Goal: Task Accomplishment & Management: Complete application form

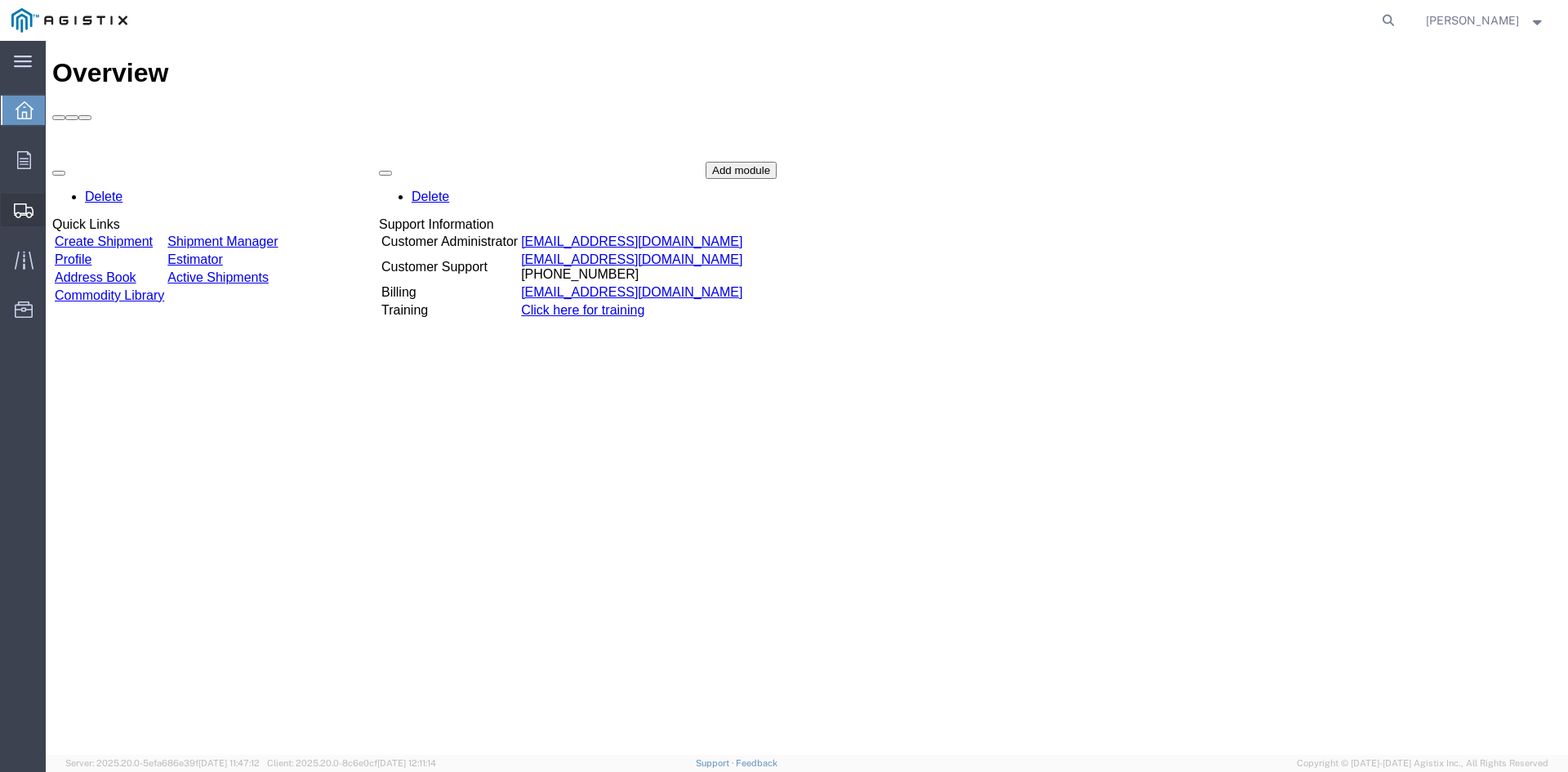
click at [0, 0] on span "Create from Template" at bounding box center [0, 0] width 0 height 0
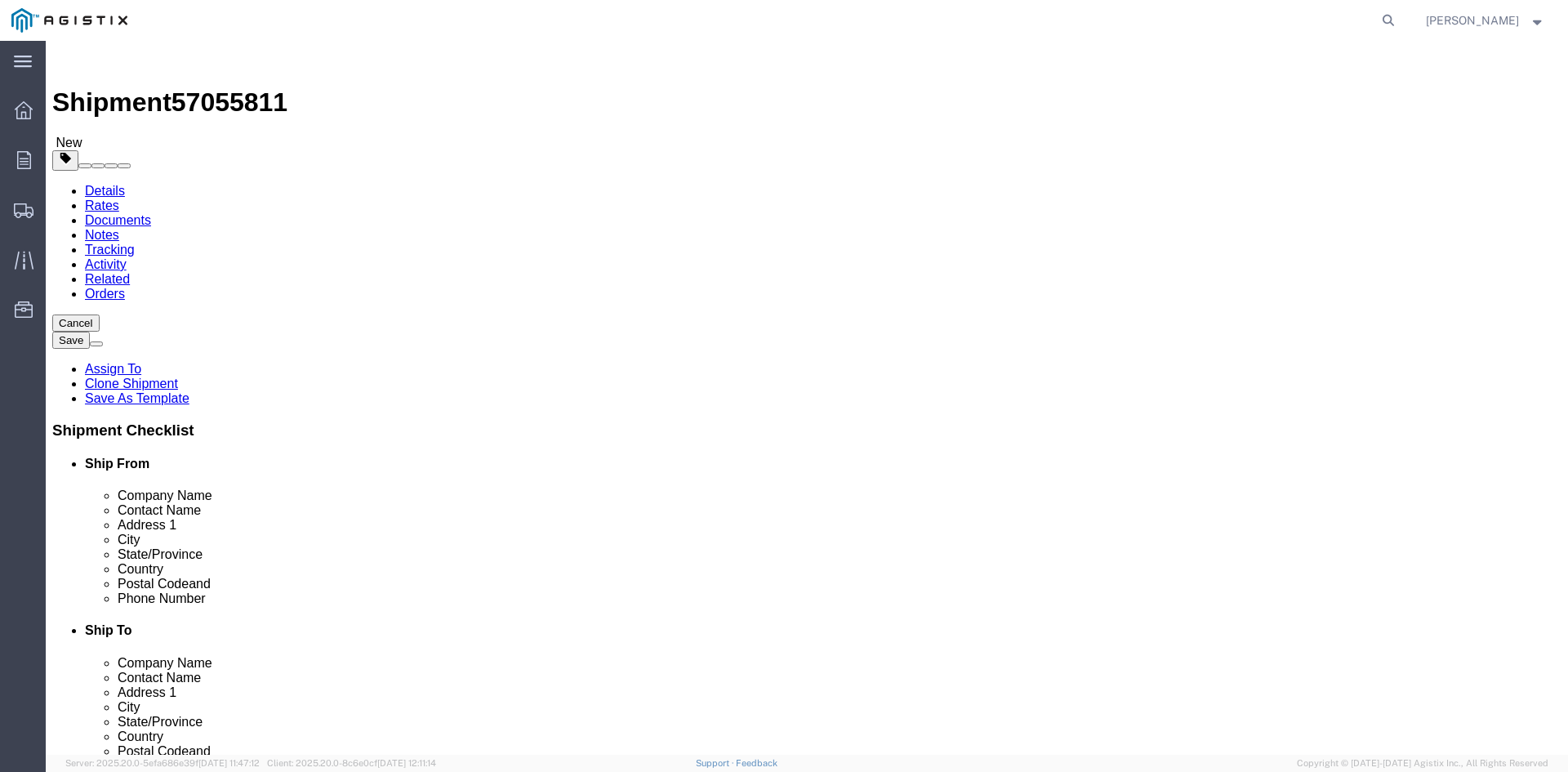
select select
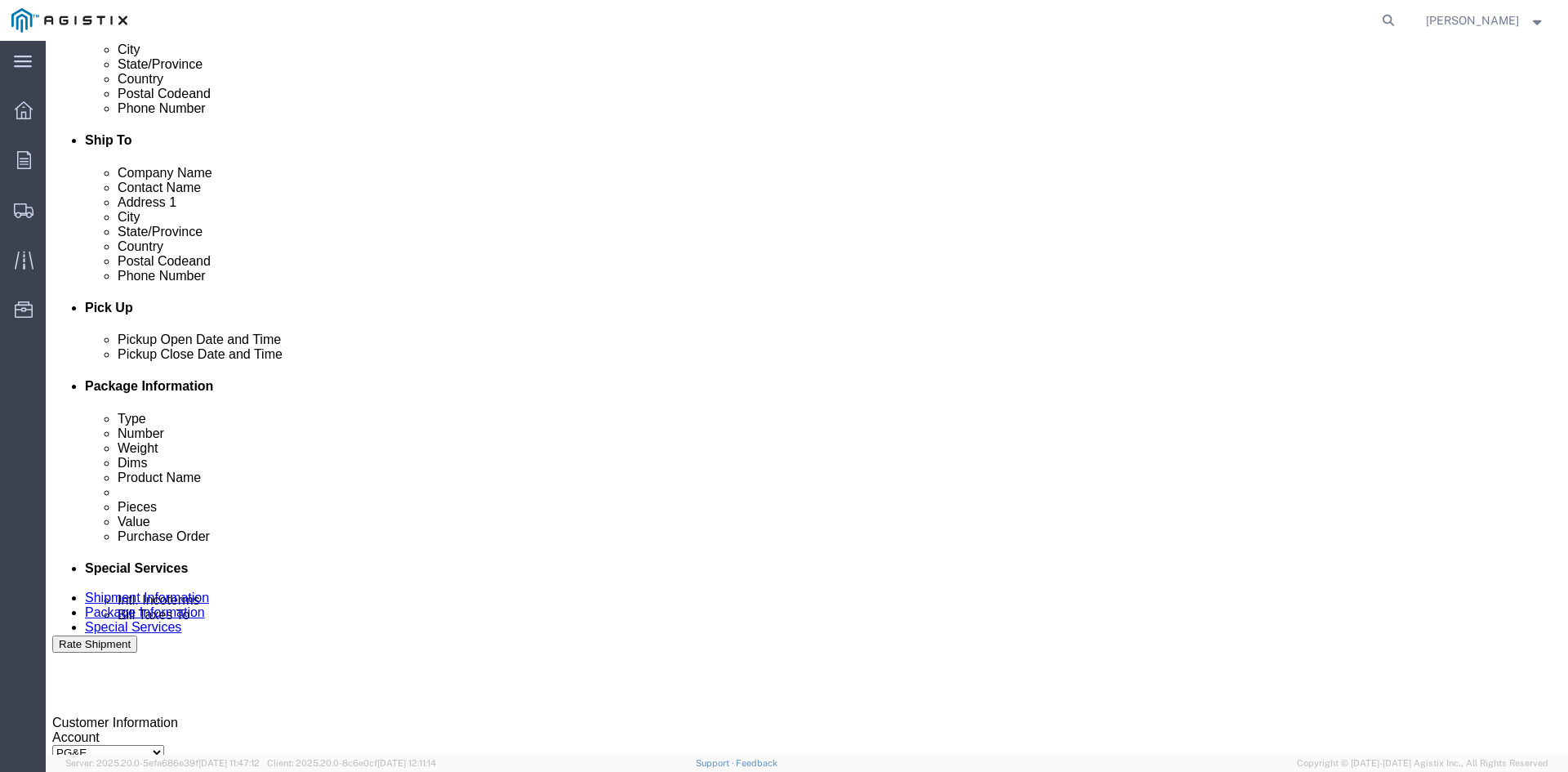
click div "[DATE] 2:32 PM"
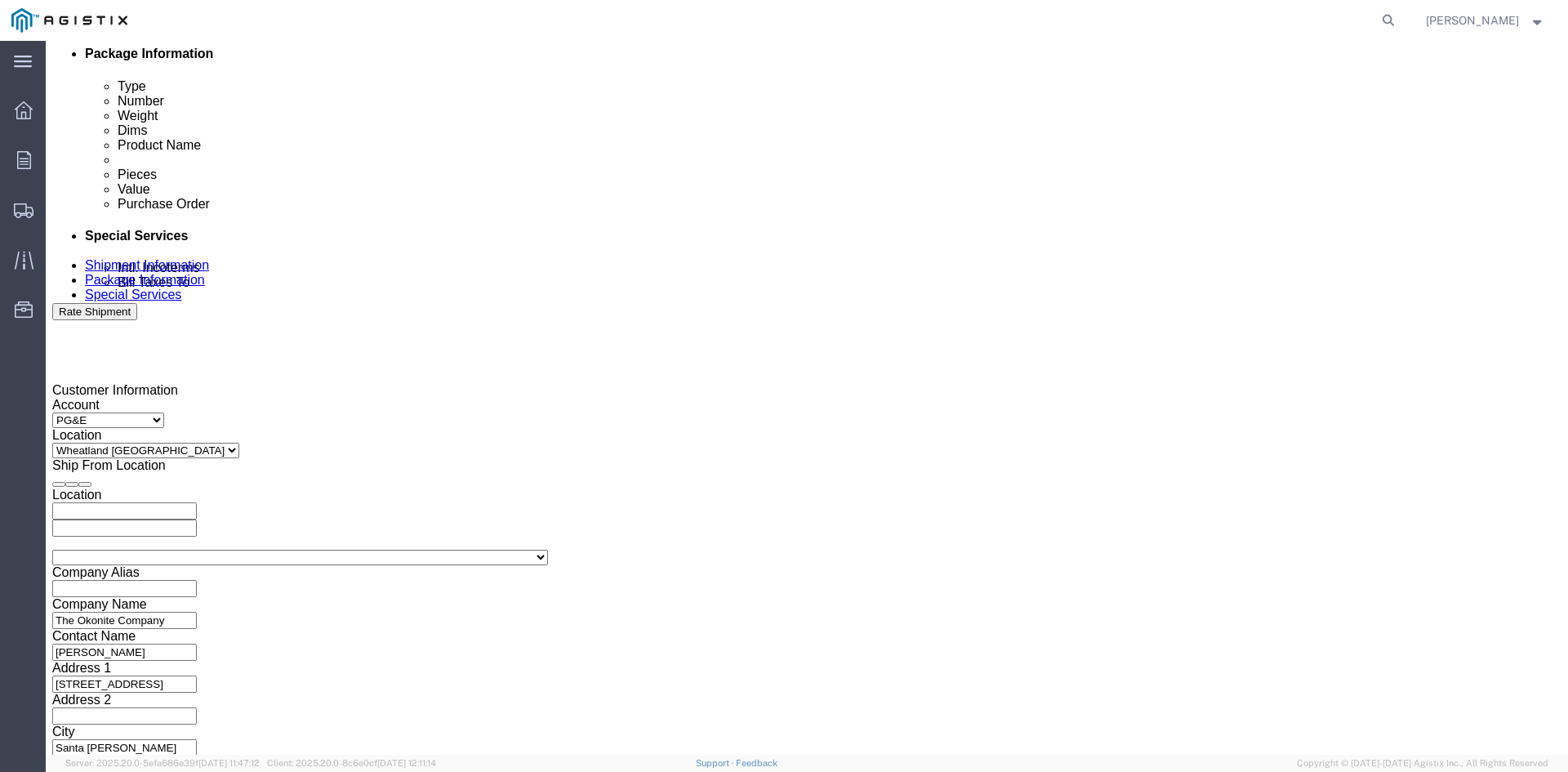
type input "12:32 PM"
click button "Apply"
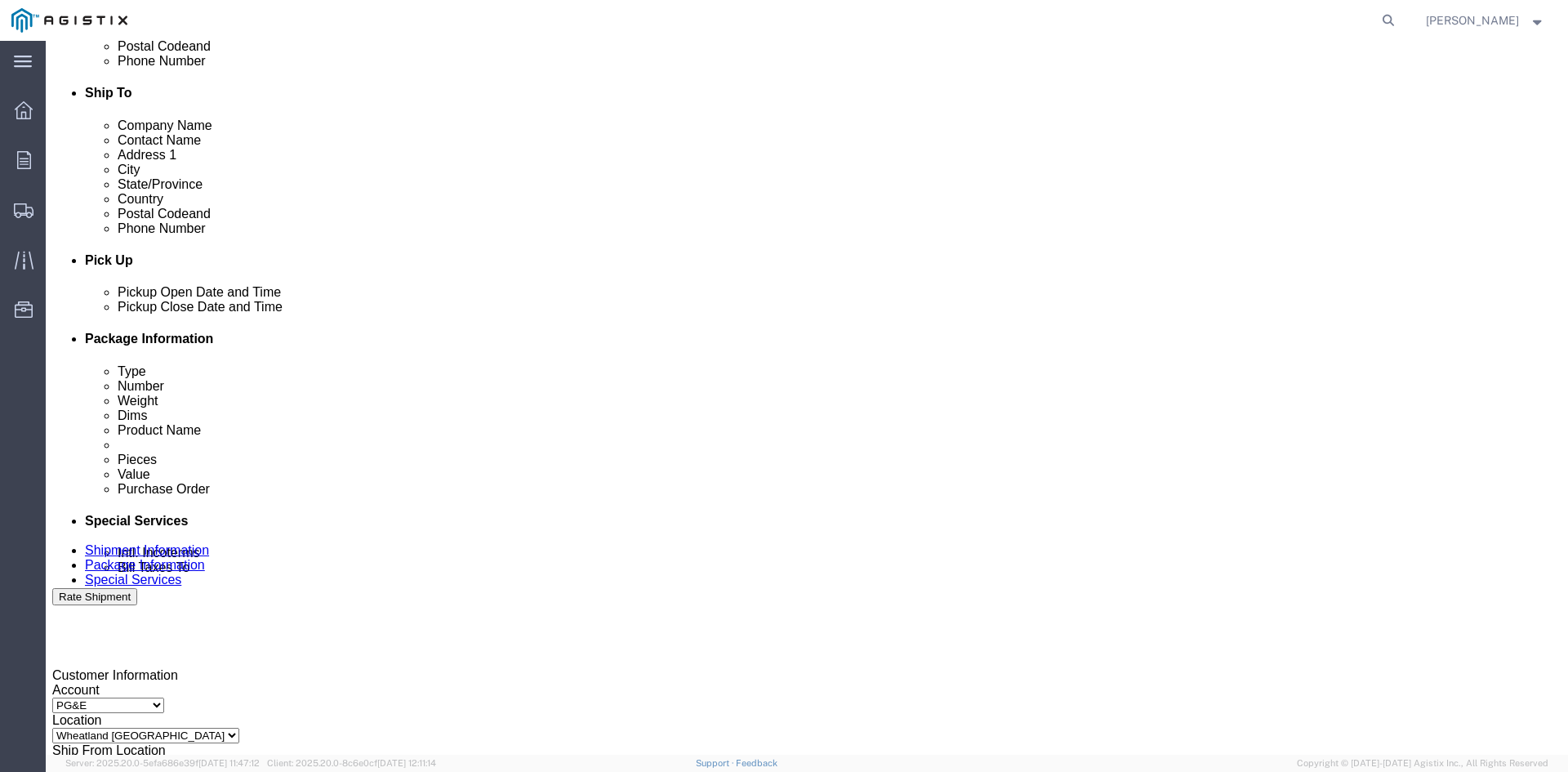
scroll to position [496, 0]
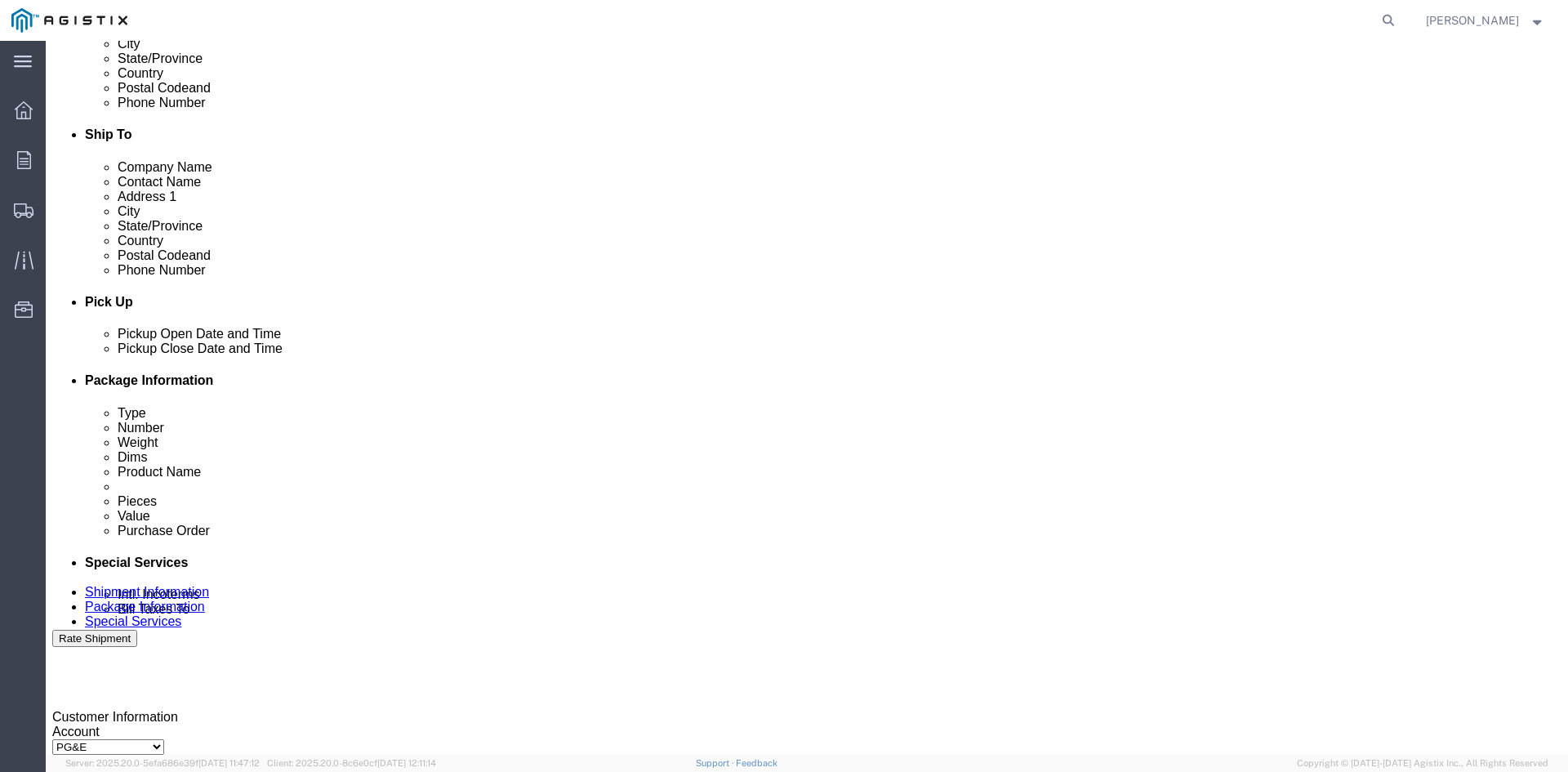
click div
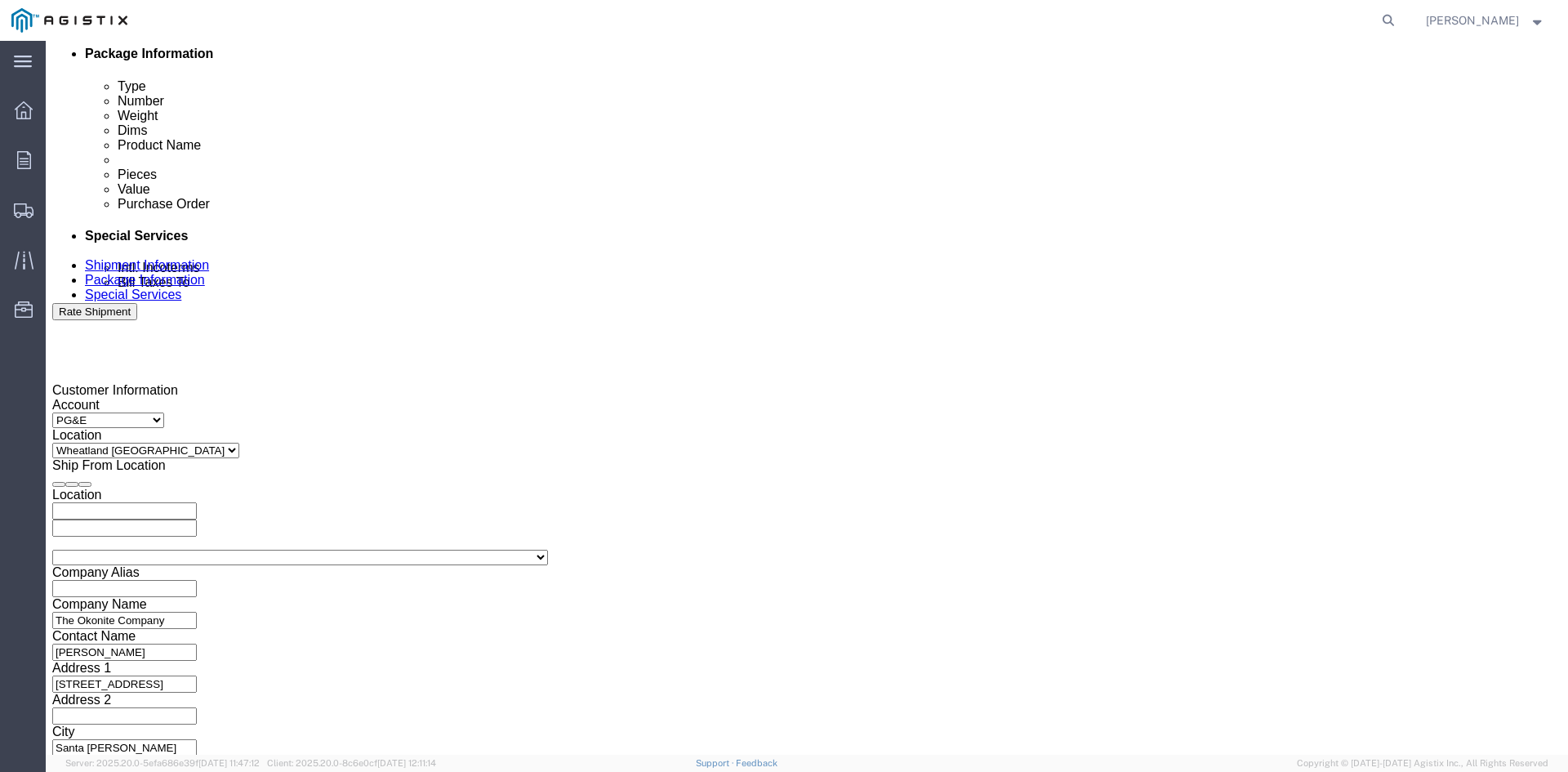
click button "Apply"
click div "References Add reference"
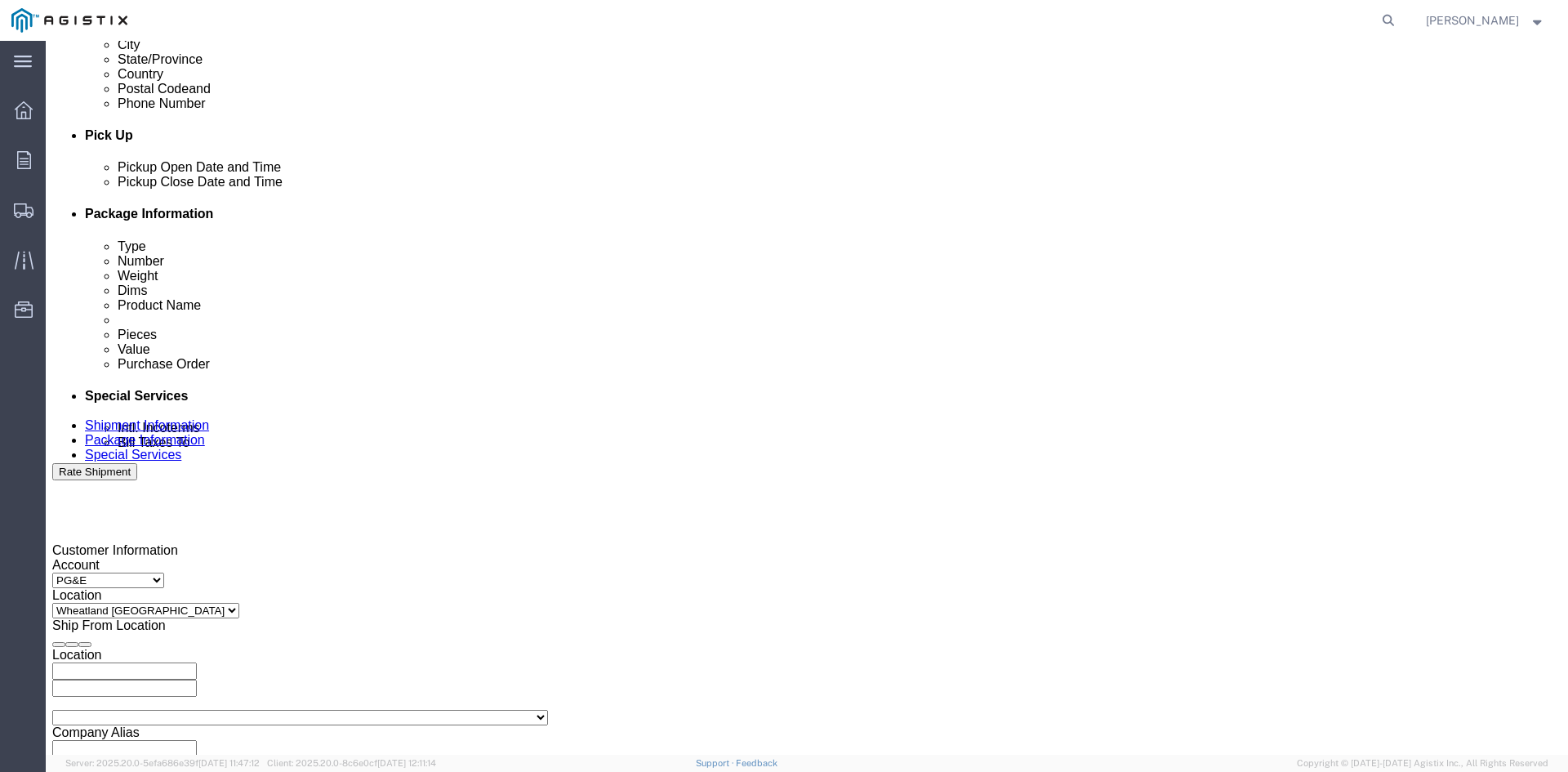
scroll to position [659, 0]
click div
click button "Apply"
click input "3501322691"
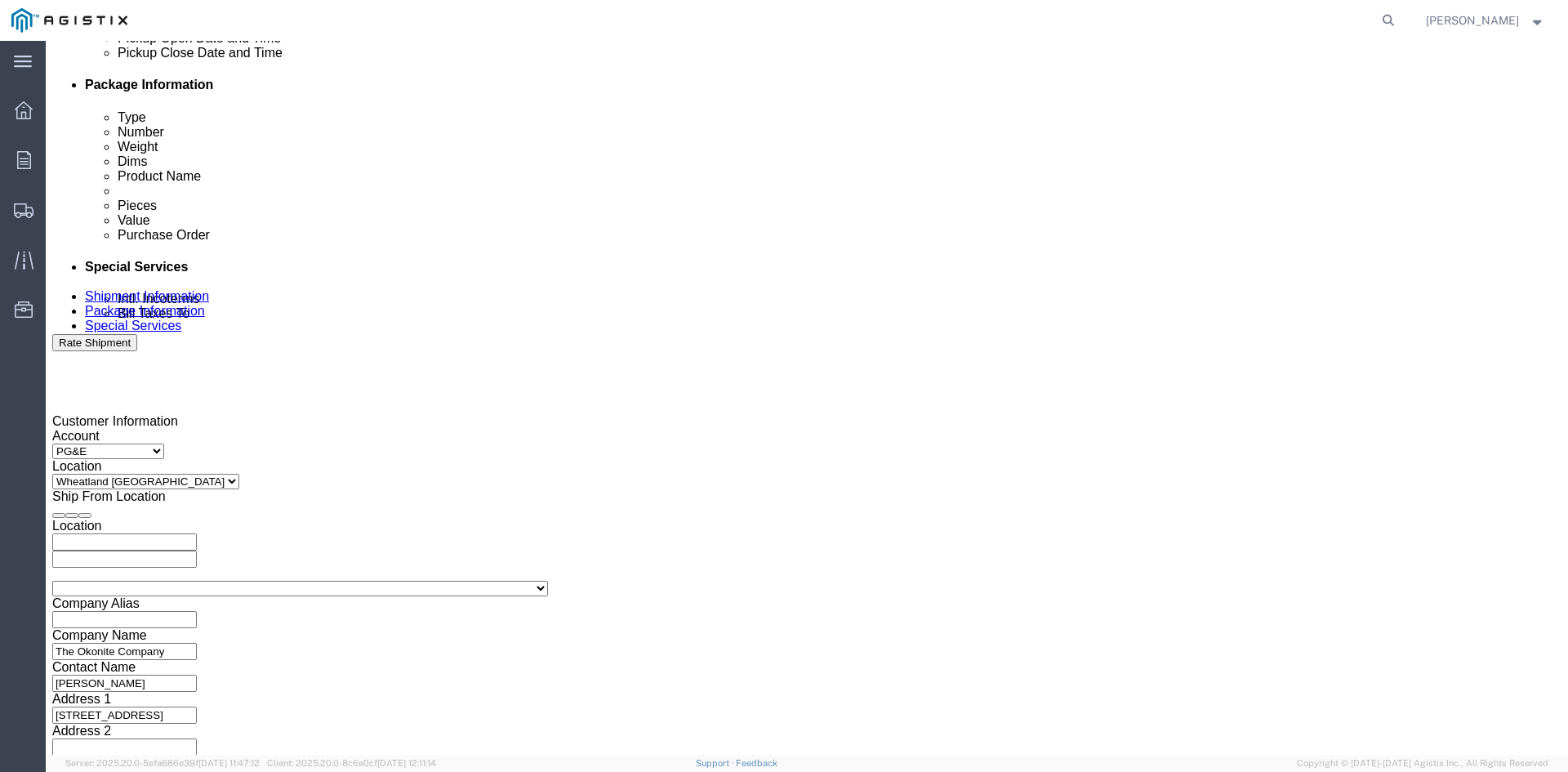
scroll to position [822, 0]
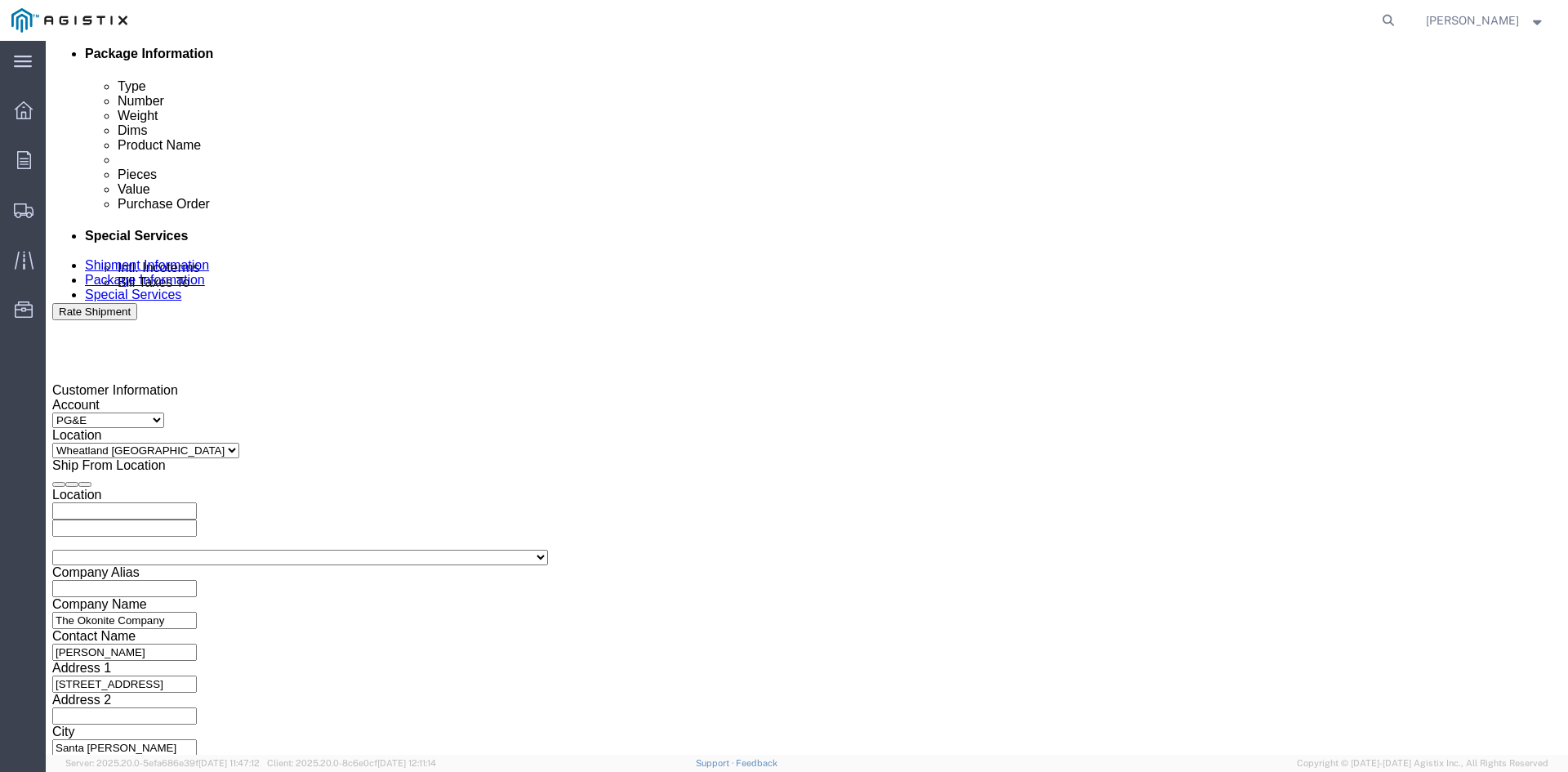
type input "3501418212"
click button "Continue"
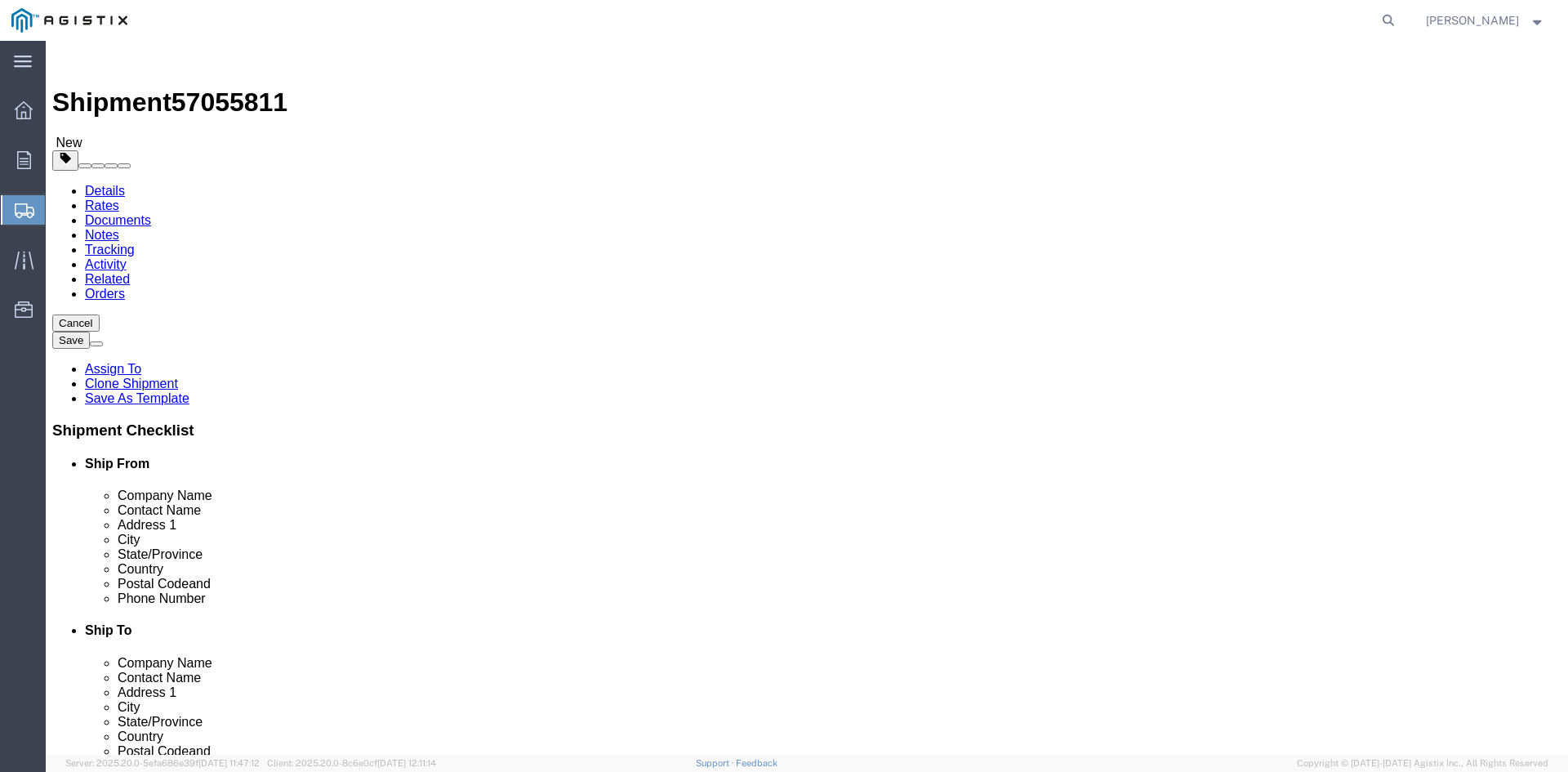
click input "41860.00"
type input "4"
type input "36100"
click input "8"
type input "7"
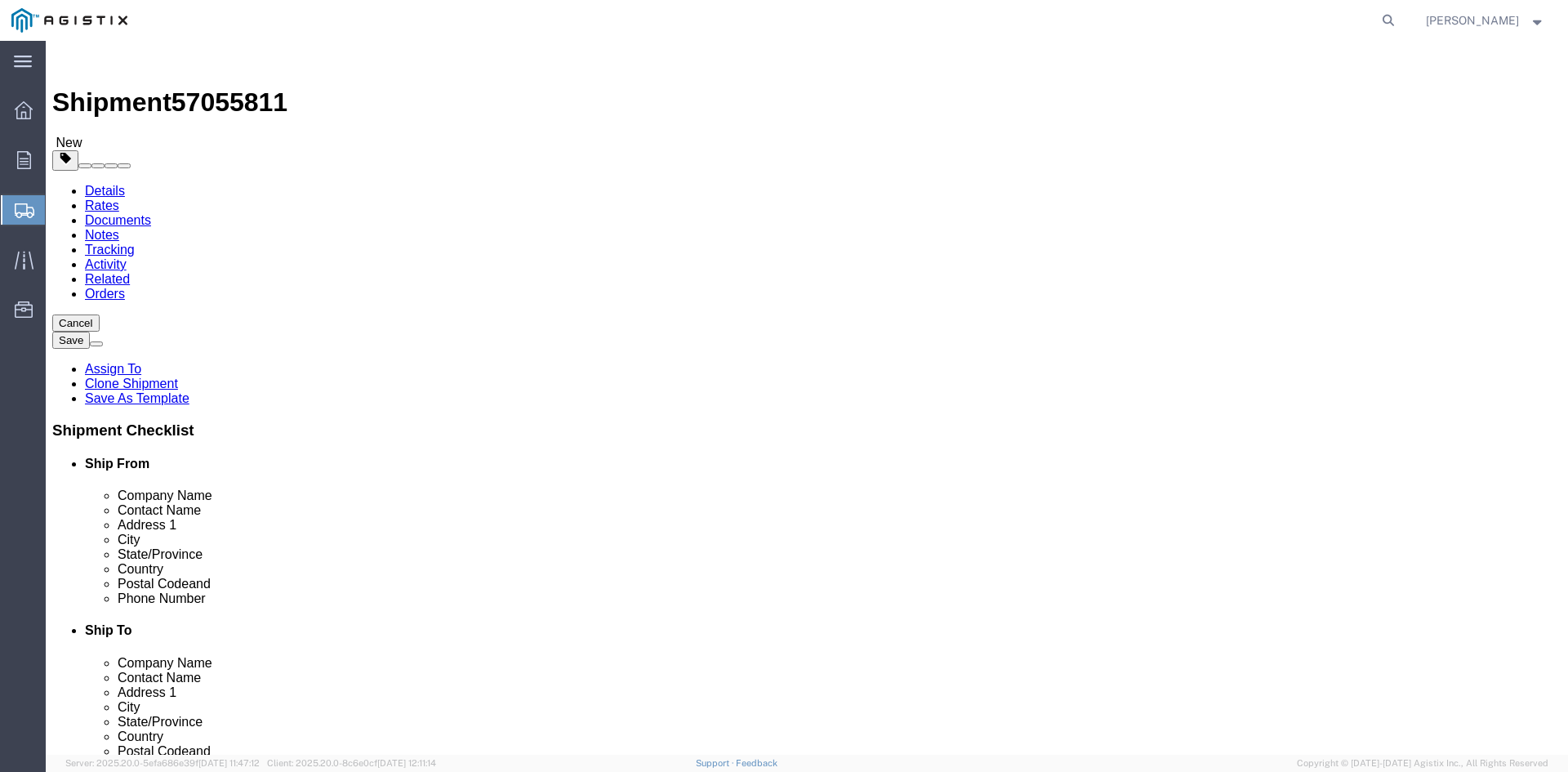
click input "36100"
type input "36100"
click dd "8.00 Each"
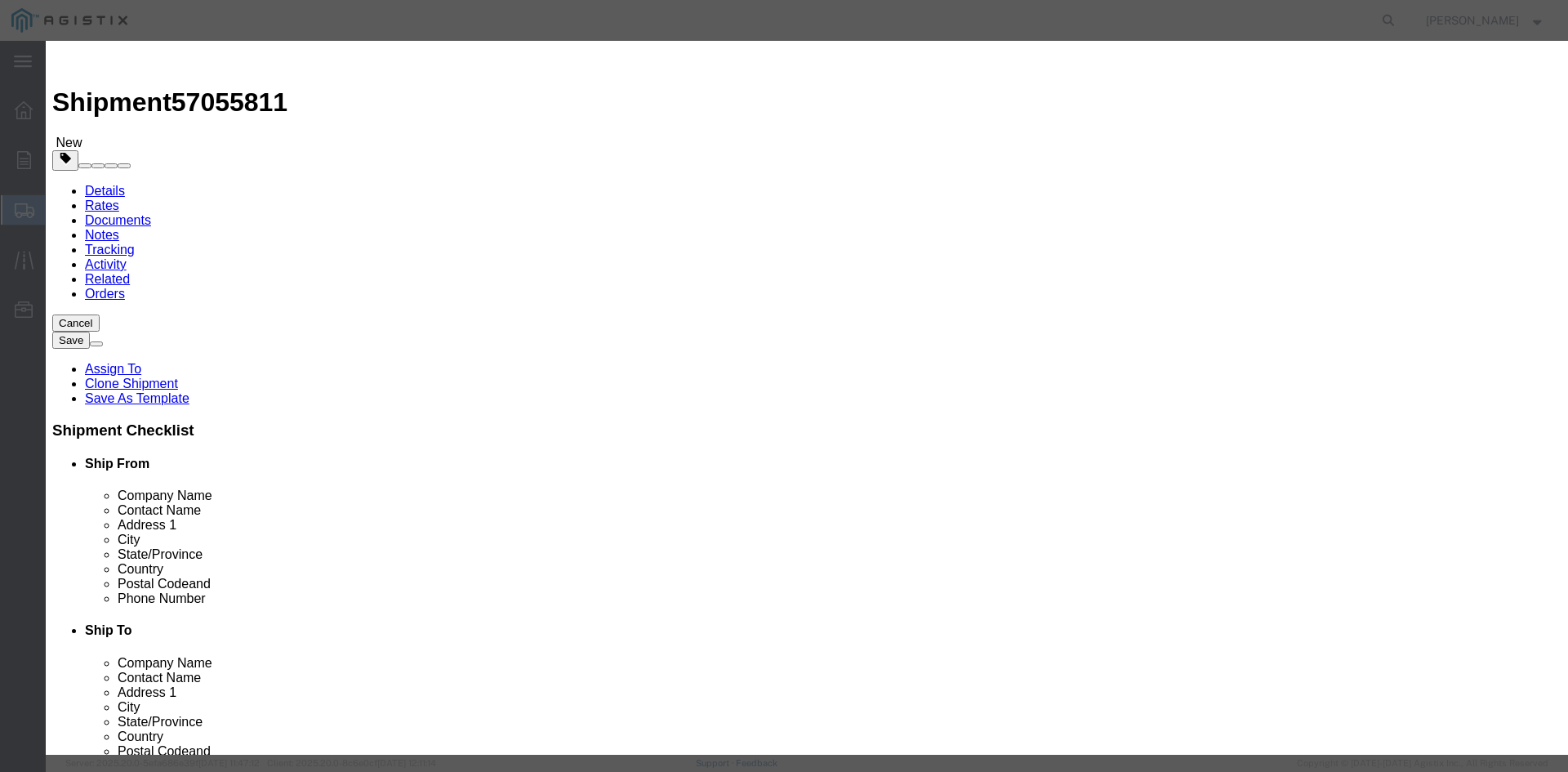
click input "8.00"
type input "8"
type input "7"
click input "97941.38"
type input "9"
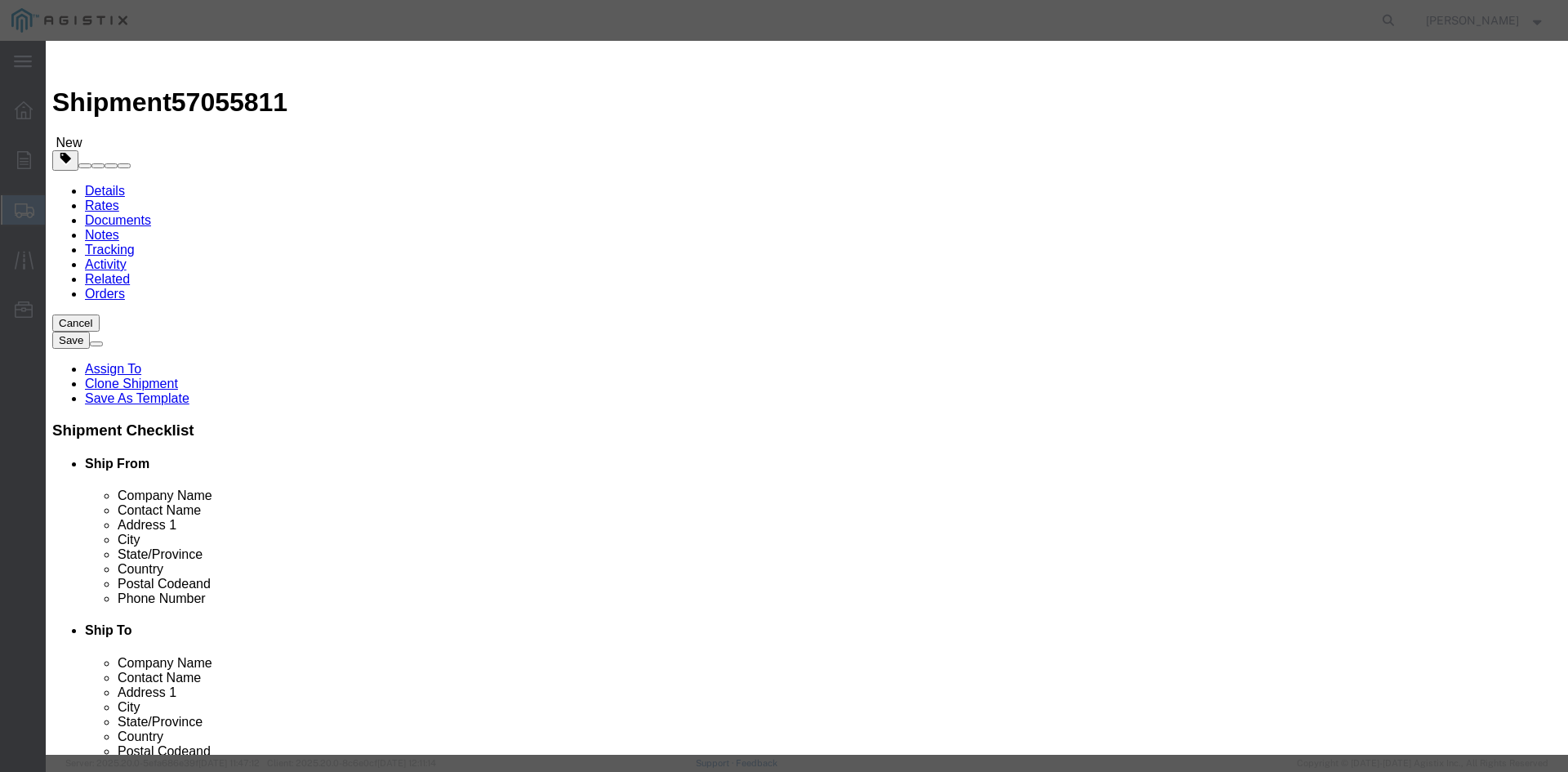
type input "128720"
click button "Save & Close"
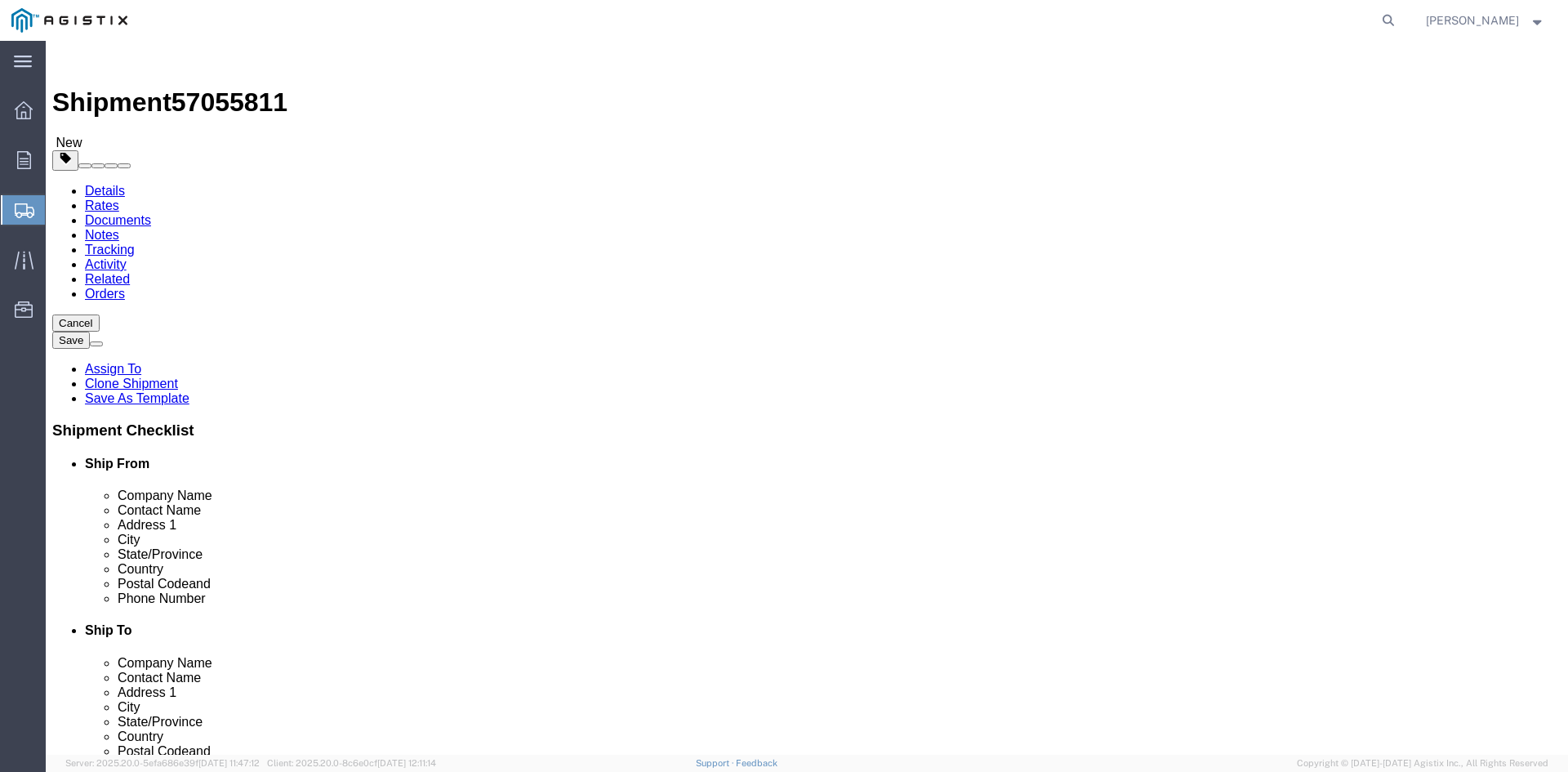
click button "Rate Shipment"
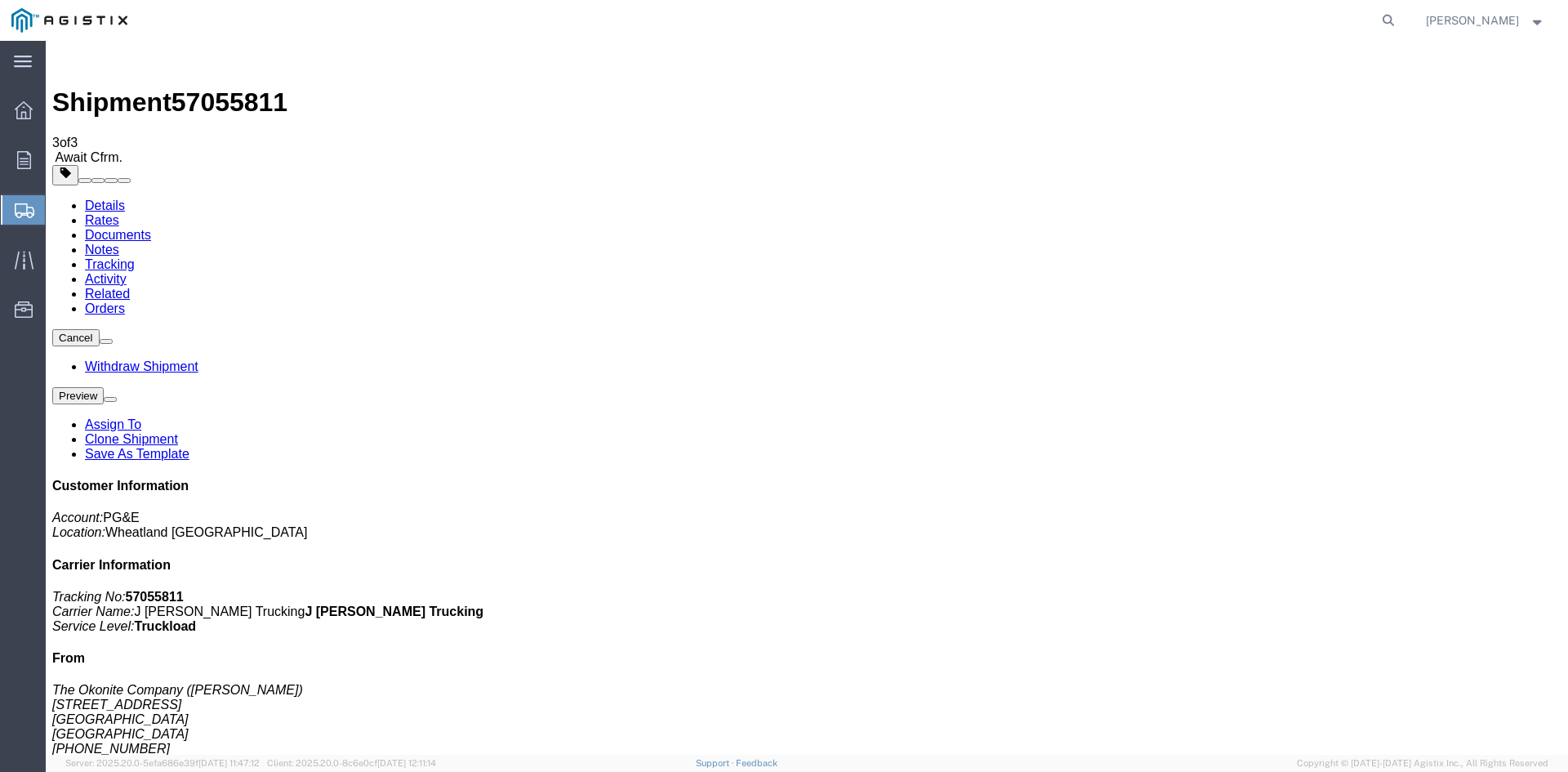
click at [0, 0] on span "Create from Template" at bounding box center [0, 0] width 0 height 0
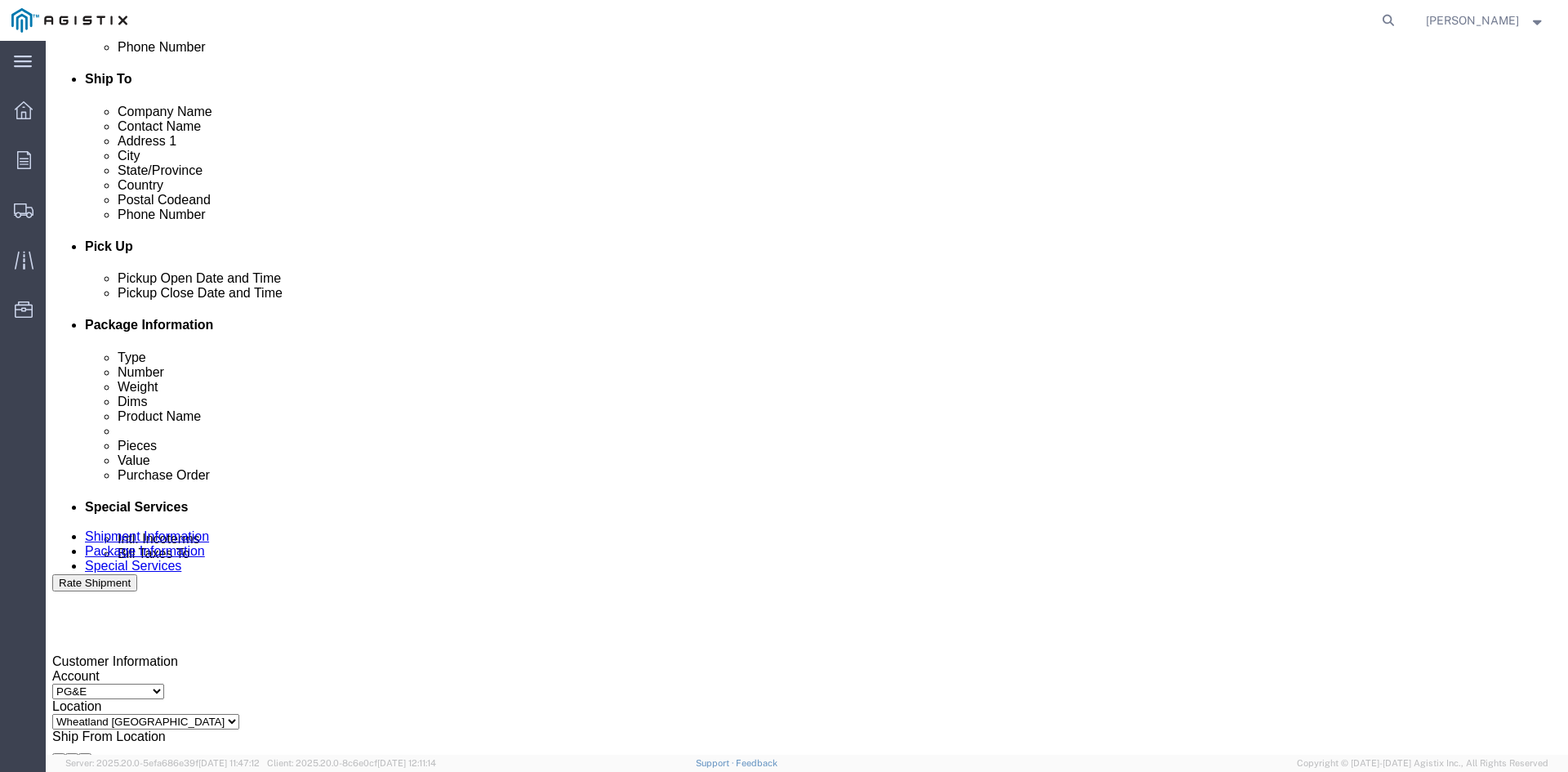
scroll to position [572, 0]
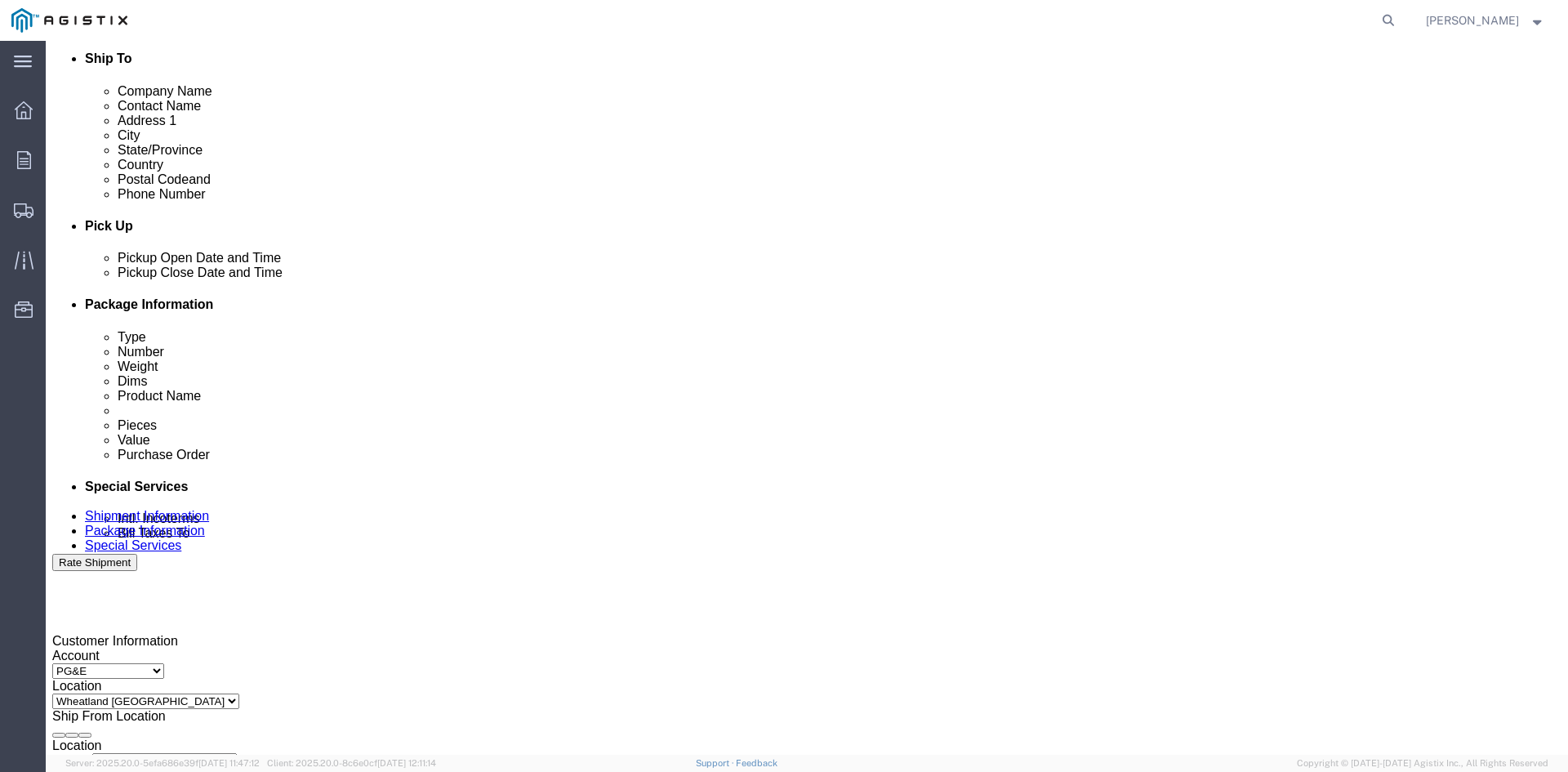
click div "[DATE] 2:39 PM"
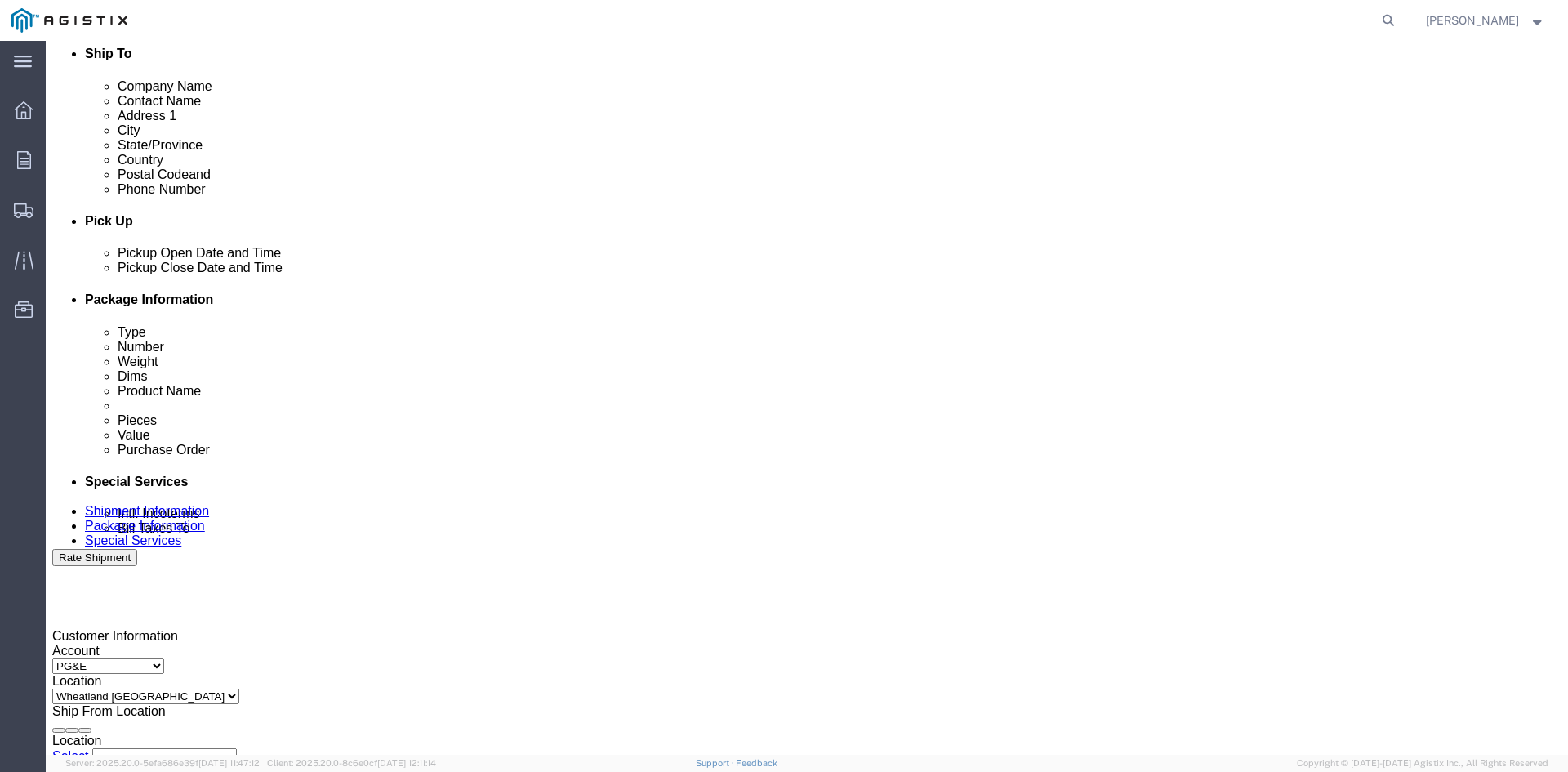
type input "12:39 PM"
click button "Apply"
click div
drag, startPoint x: 817, startPoint y: 704, endPoint x: 891, endPoint y: 617, distance: 114.2
click button "Apply"
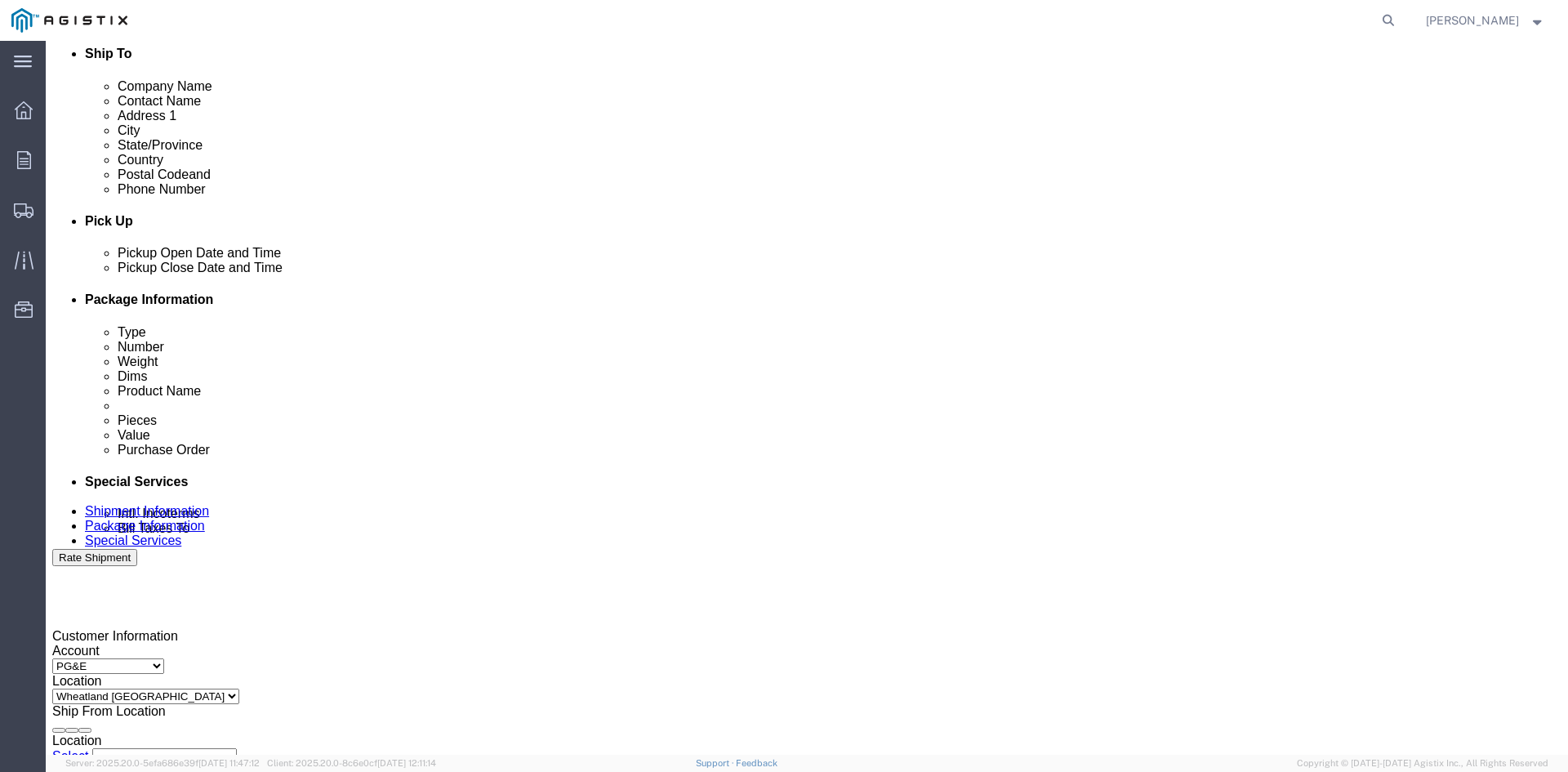
click div
click button "Apply"
click input "3501322691"
type input "3501418734"
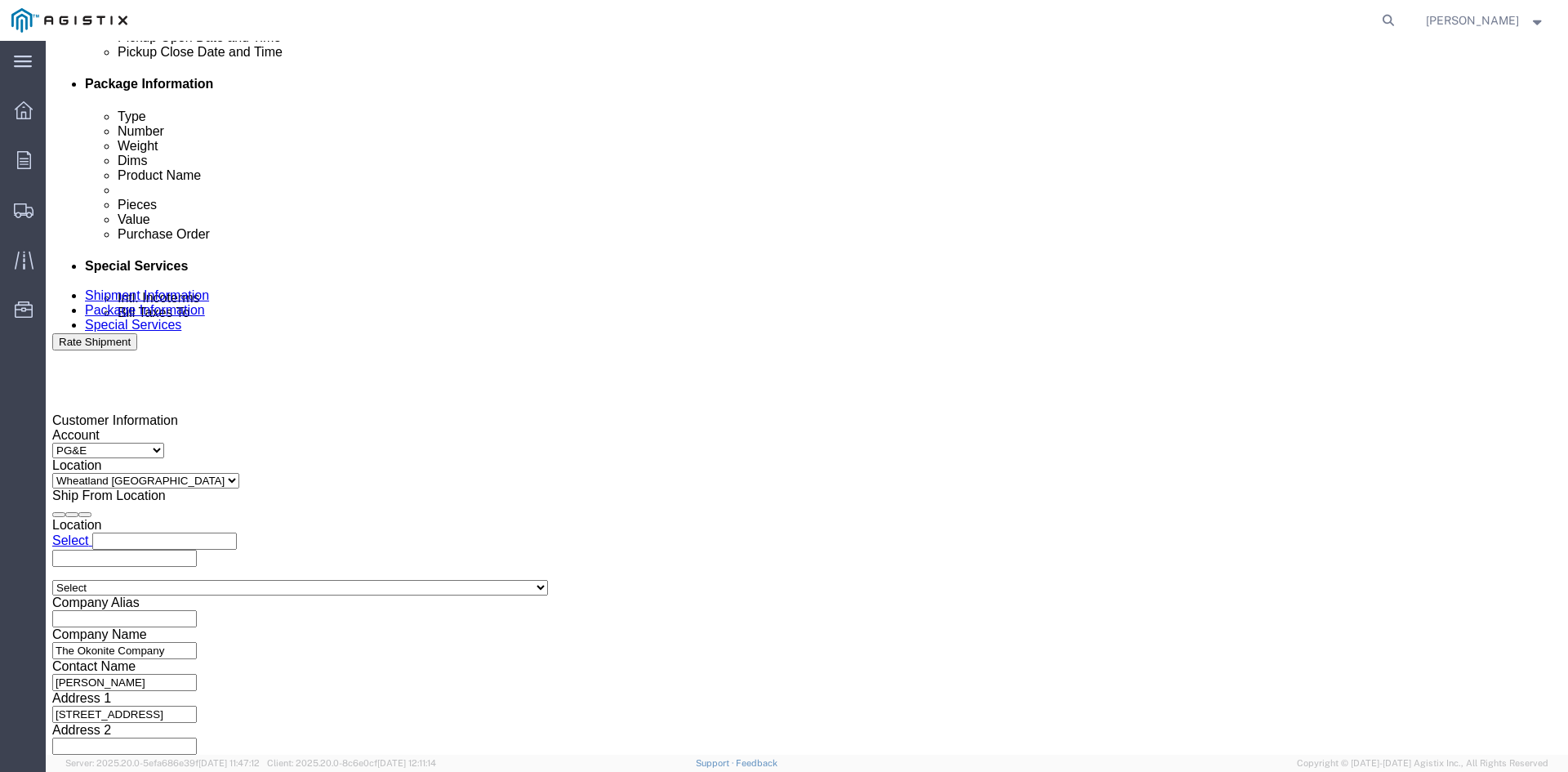
scroll to position [822, 0]
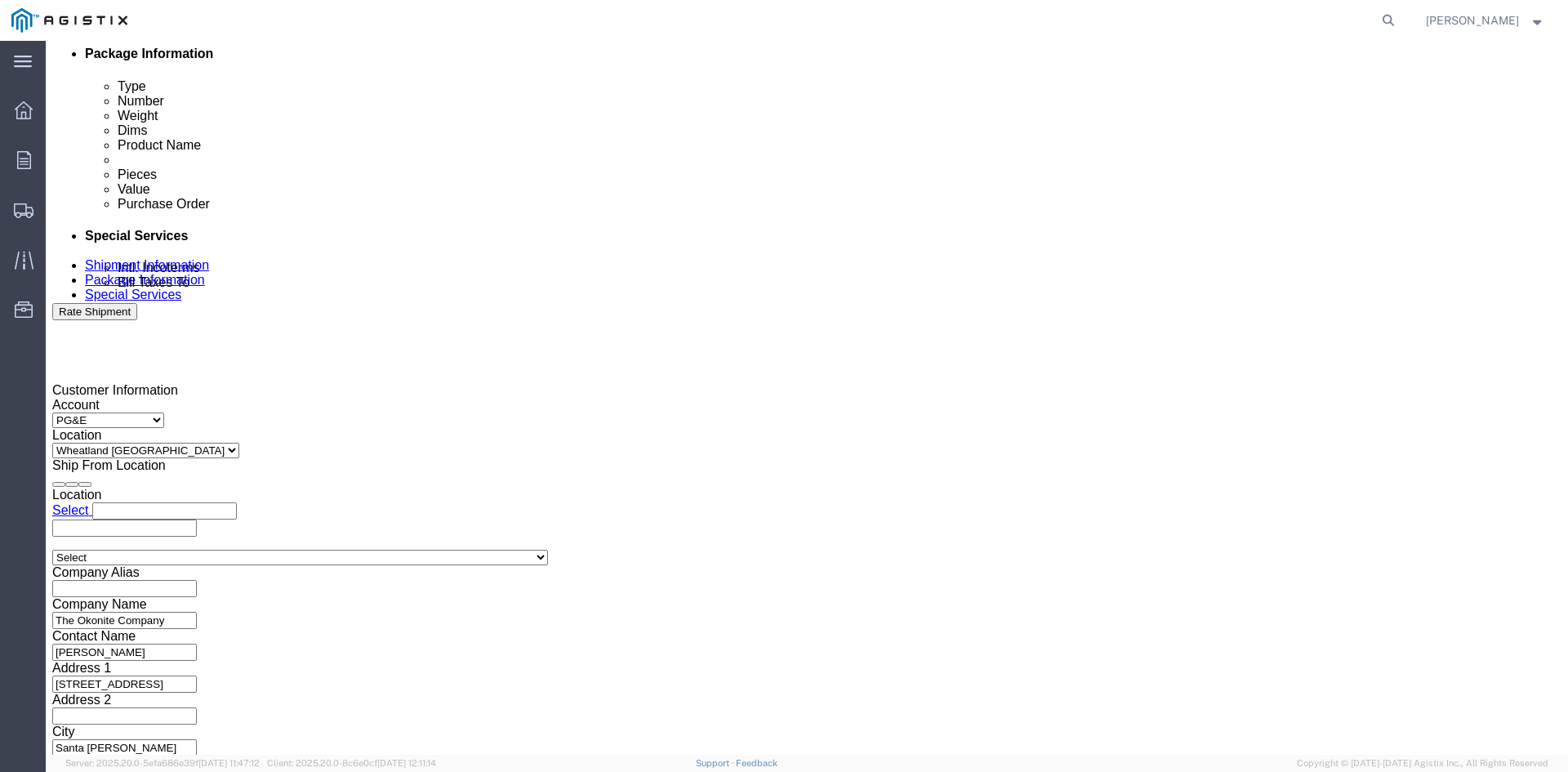
click button "Continue"
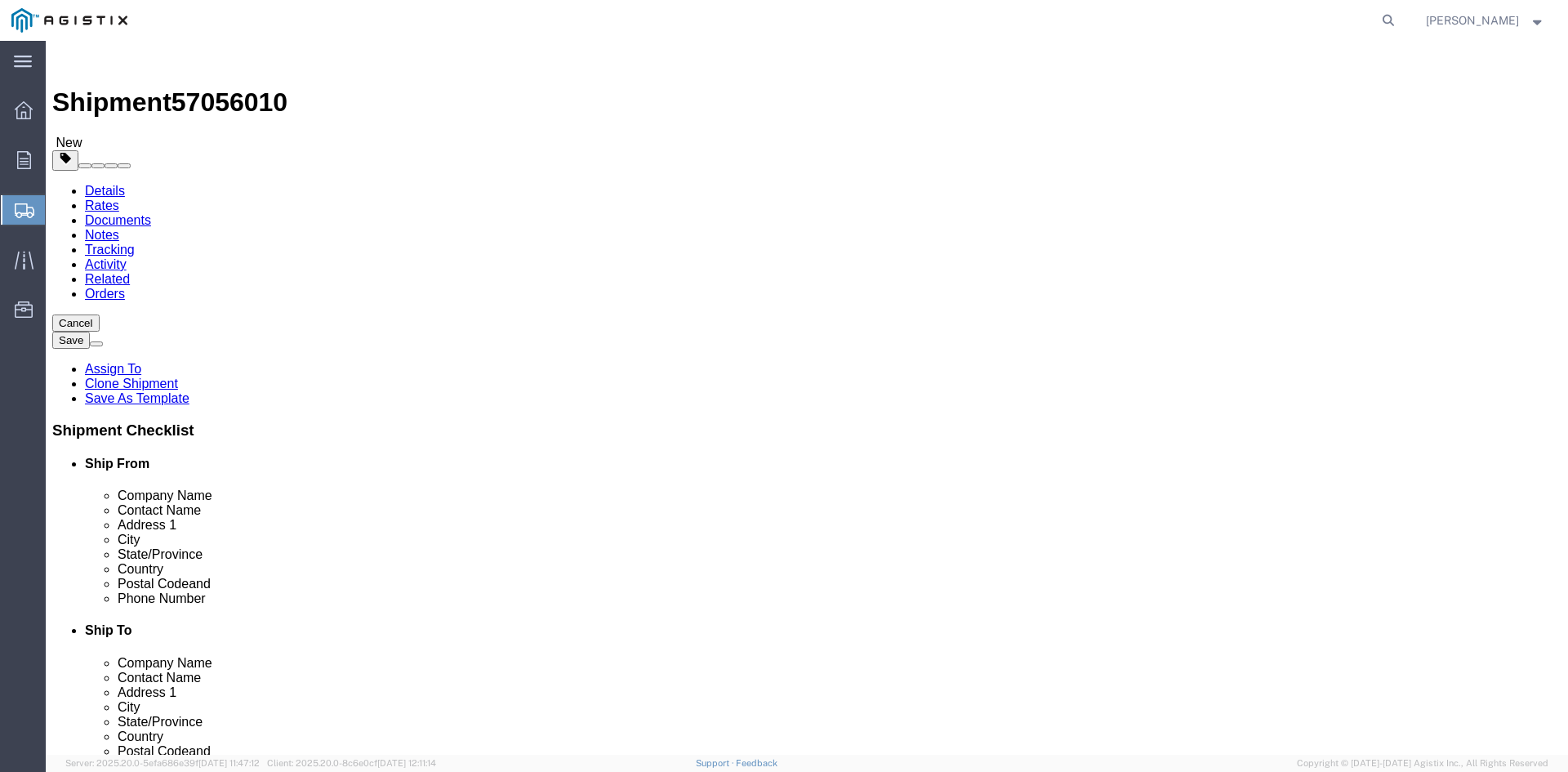
click input "41860.00"
type input "4"
type input "41570"
click dd "8.00 Each"
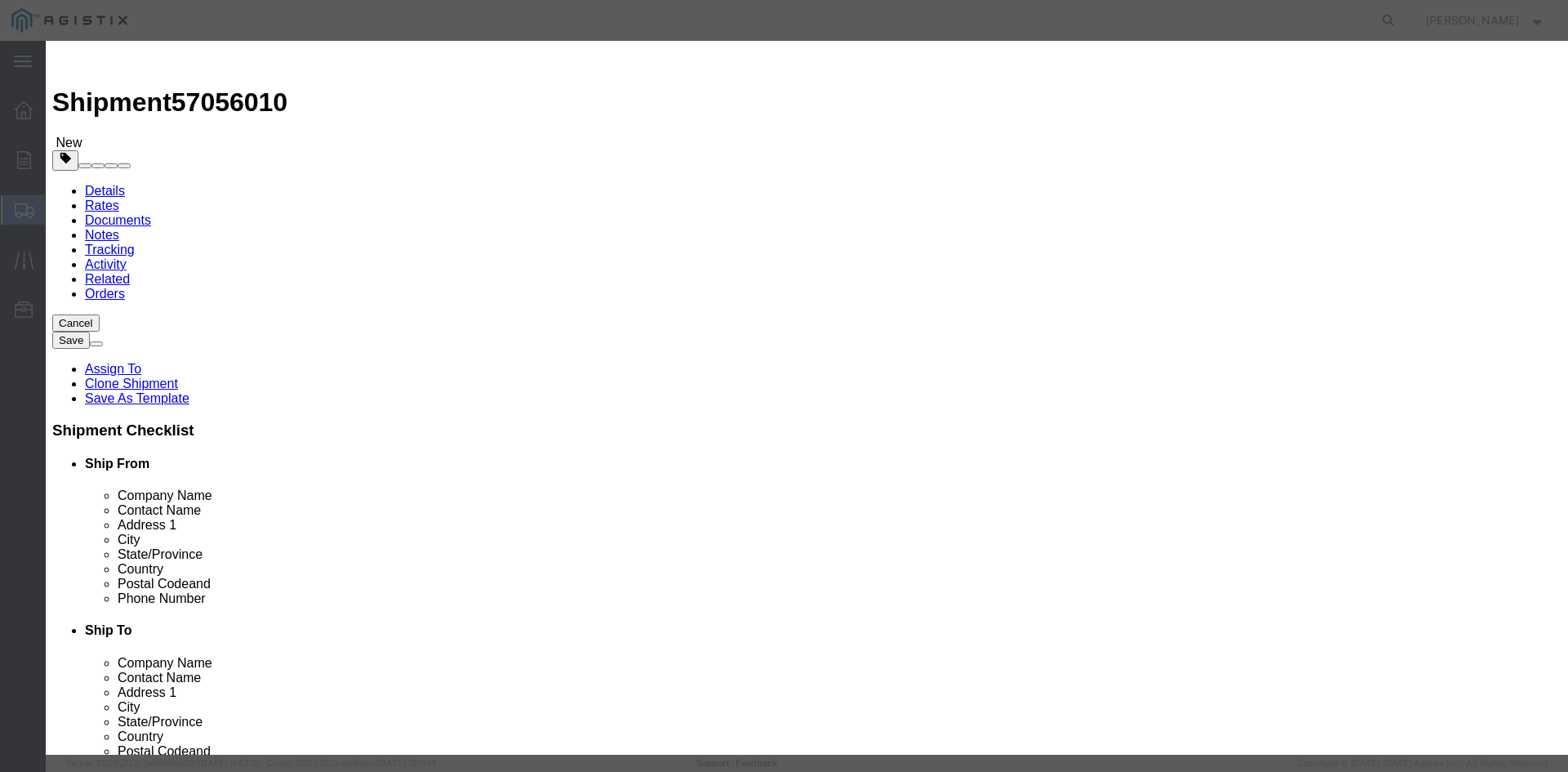
click input "111933.00"
type input "1"
type input "148502"
drag, startPoint x: 482, startPoint y: 249, endPoint x: 715, endPoint y: 263, distance: 233.4
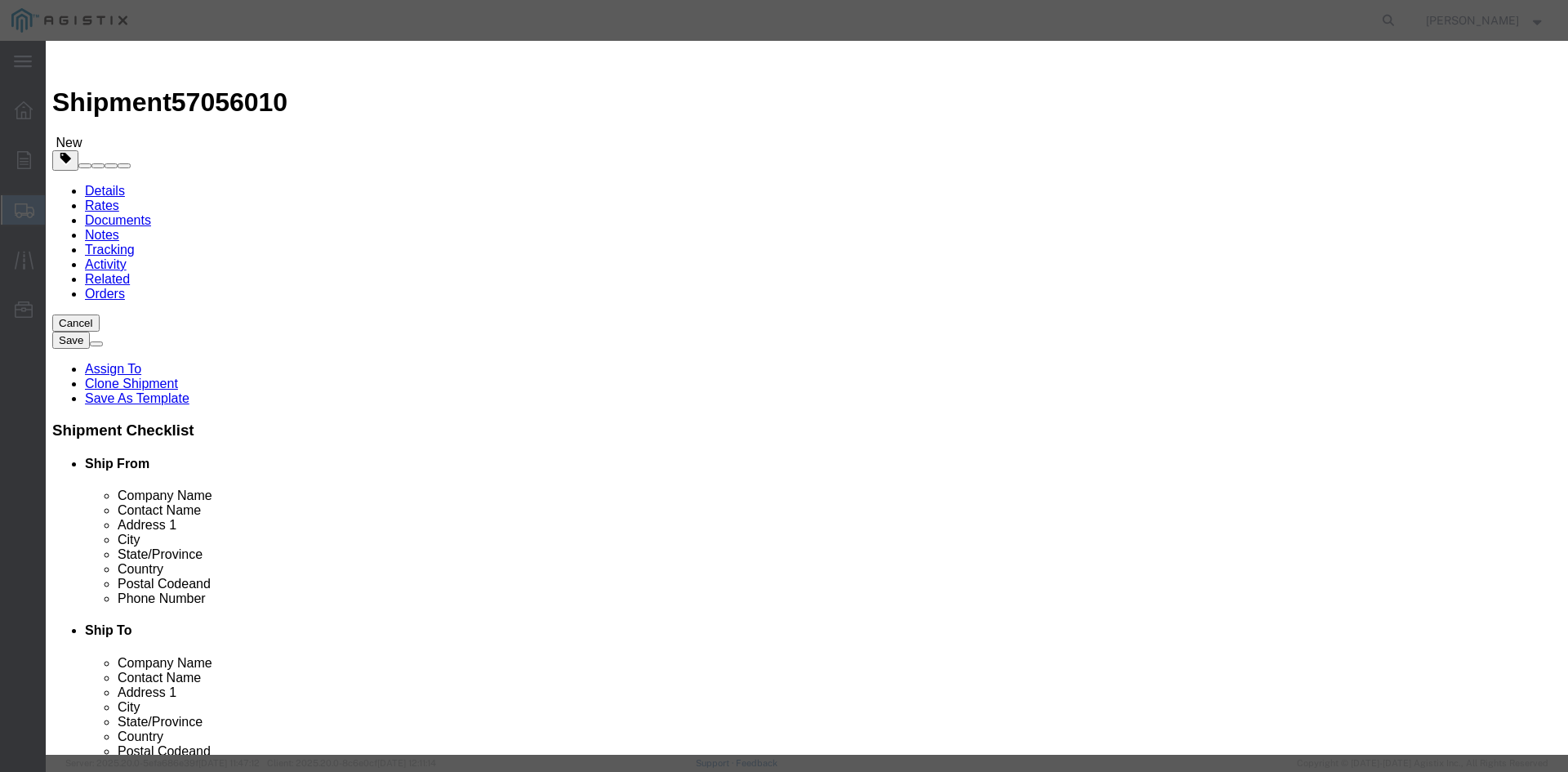
click textarea "THIS LOAD REQUIRES 8 CHAINS AND 4 SETS OF COIL RACKS. ADVANCED PICKUP NOTIFICAT…"
click textarea
paste textarea "THIS LOAD REQUIRES 8 CHAINS AND 4 SETS OF COIL RACKS. ADVANCED PICKUP NOTIFICAT…"
type textarea "THIS LOAD REQUIRES 8 CHAINS AND 4 SETS OF COIL RACKS. ADVANCED PICKUP NOTIFICAT…"
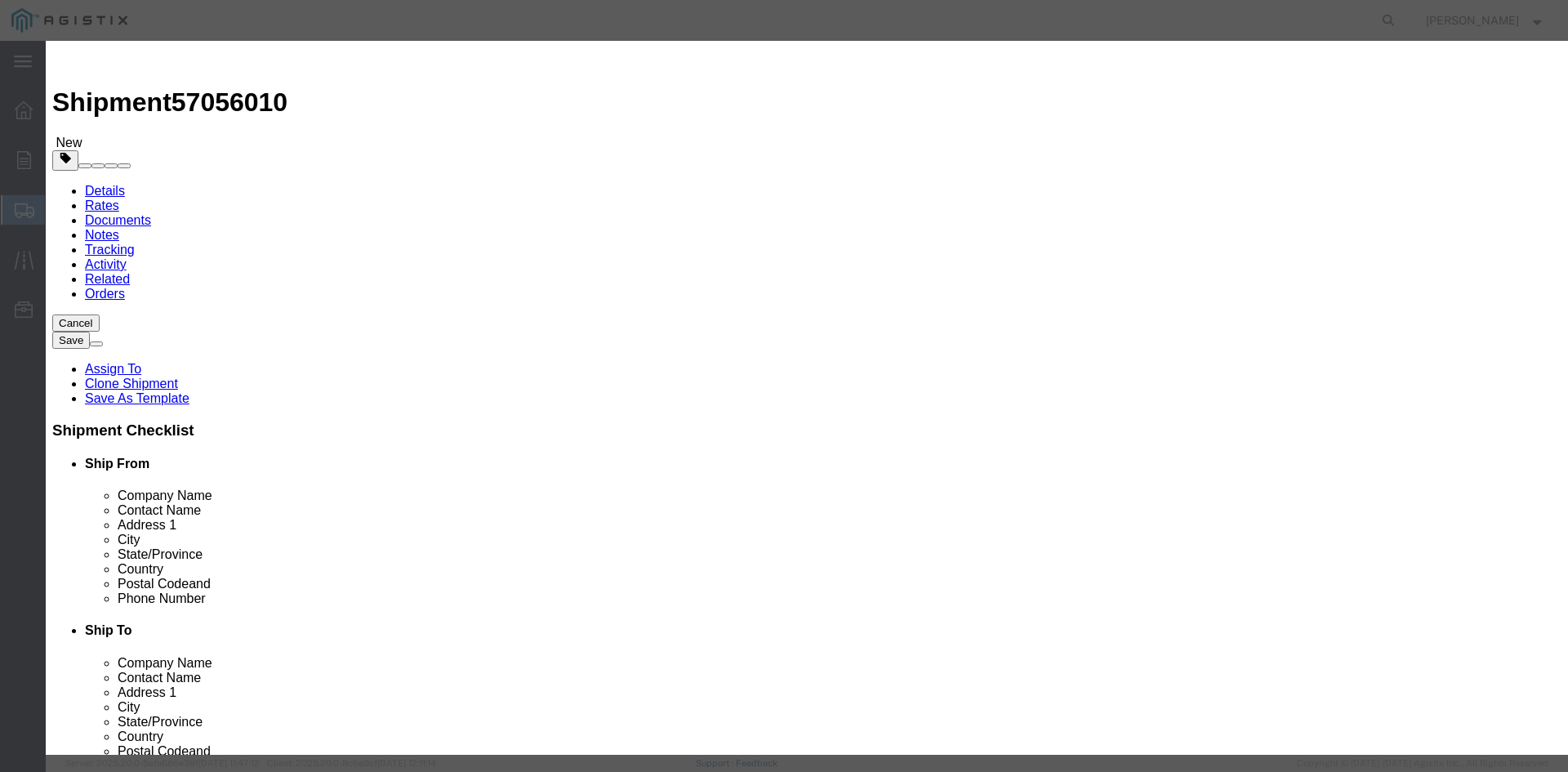
click button "Save & Close"
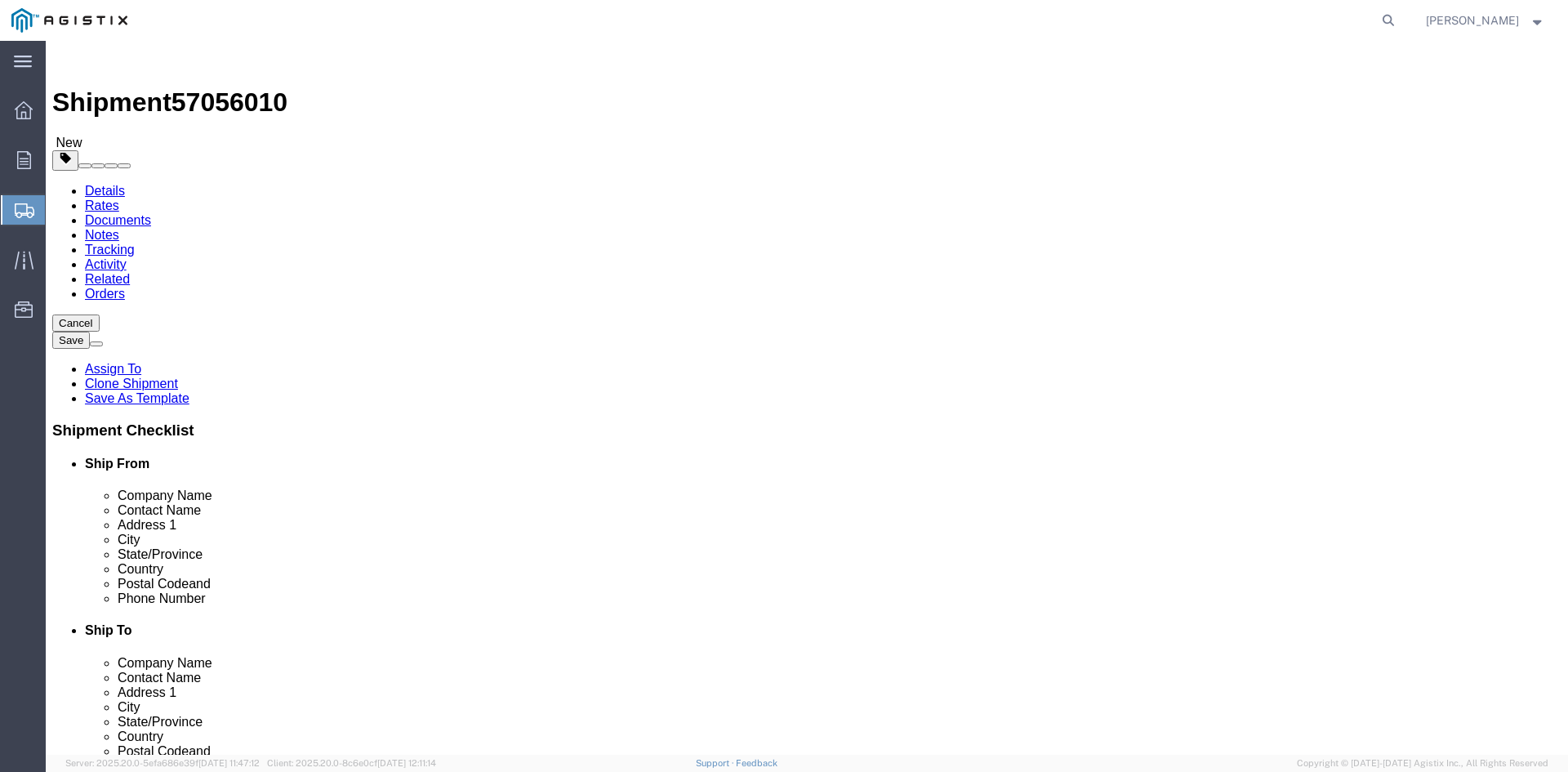
click button "Rate Shipment"
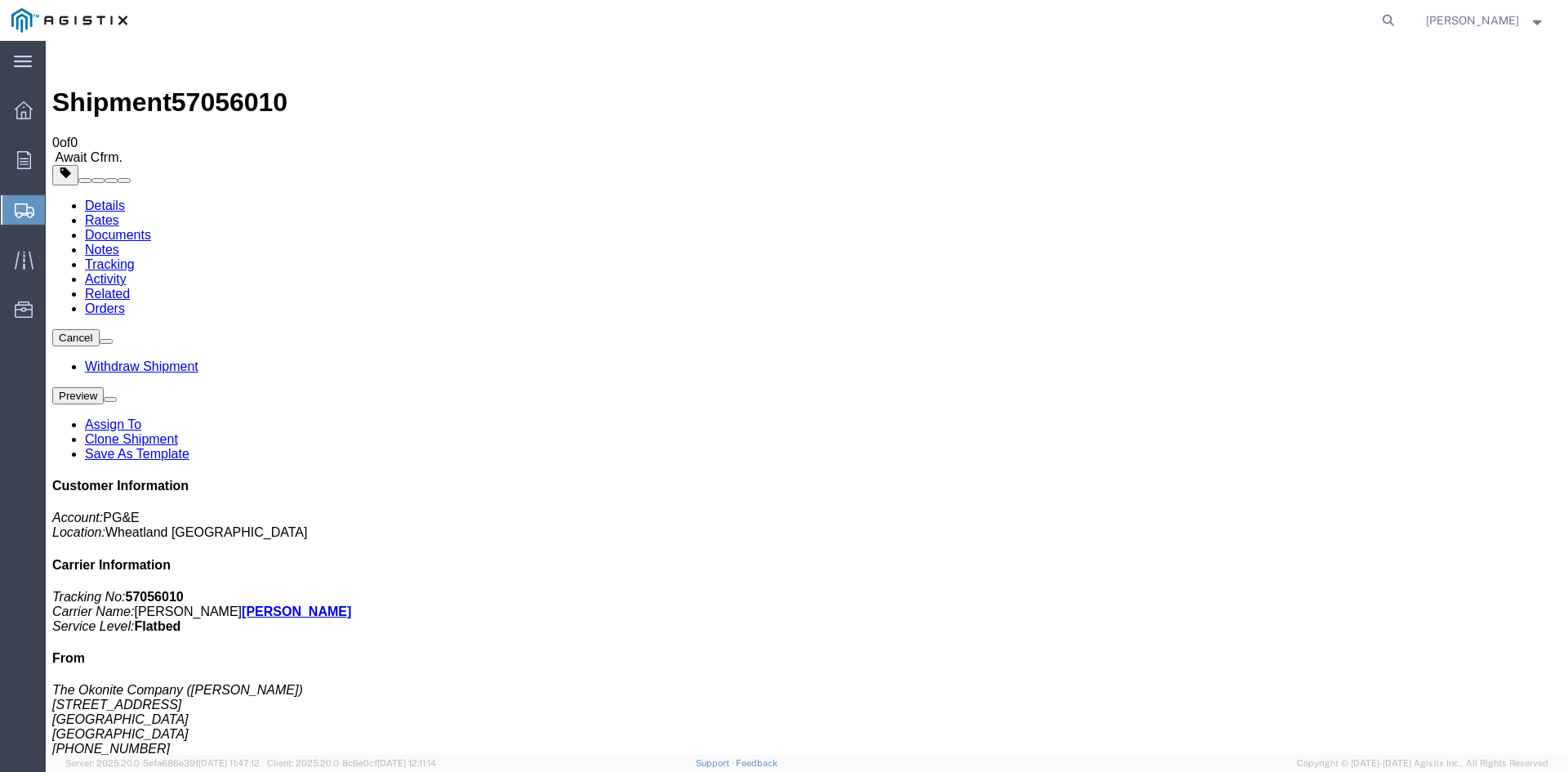
click at [0, 0] on span "Create from Template" at bounding box center [0, 0] width 0 height 0
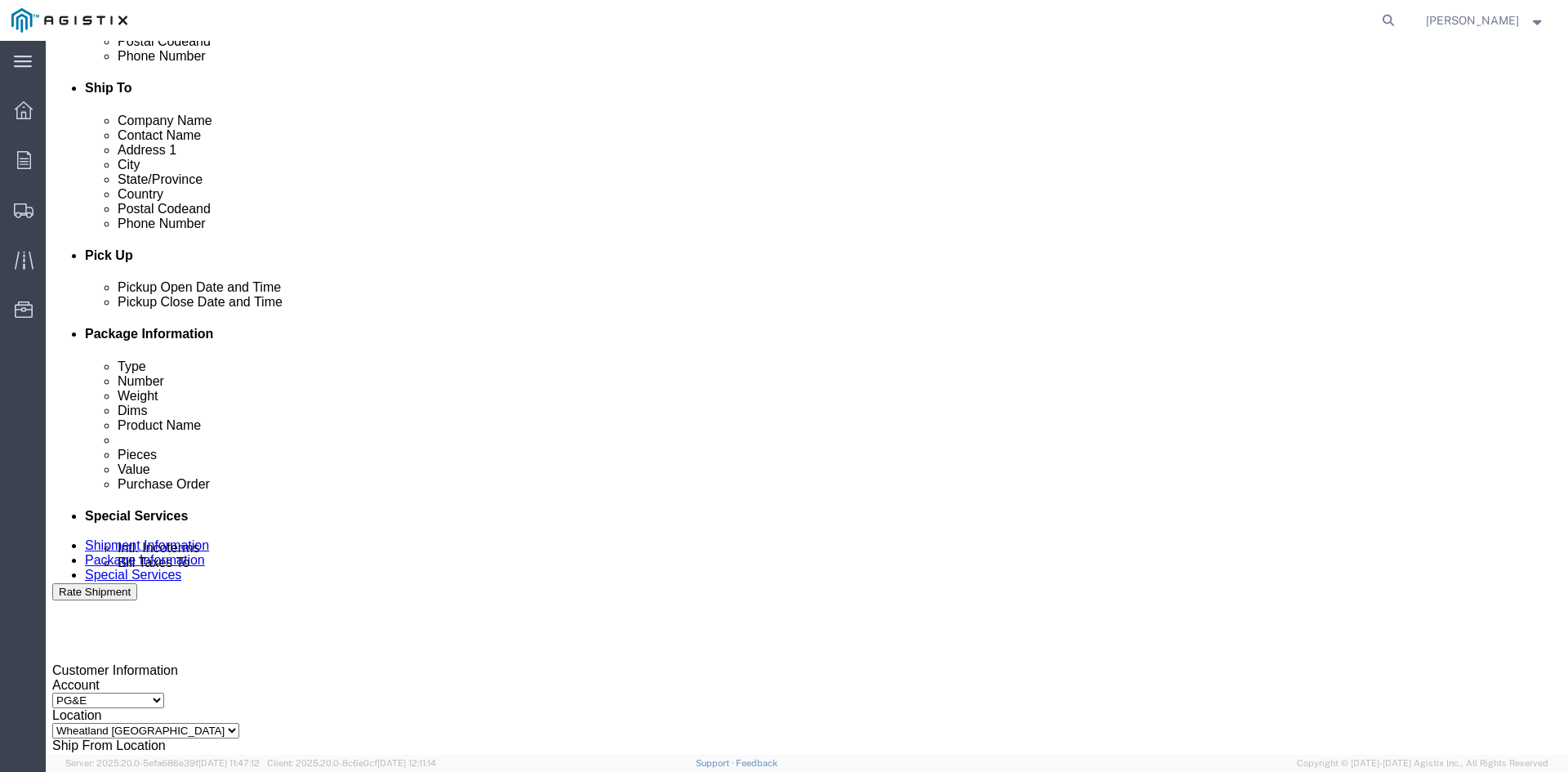
scroll to position [572, 0]
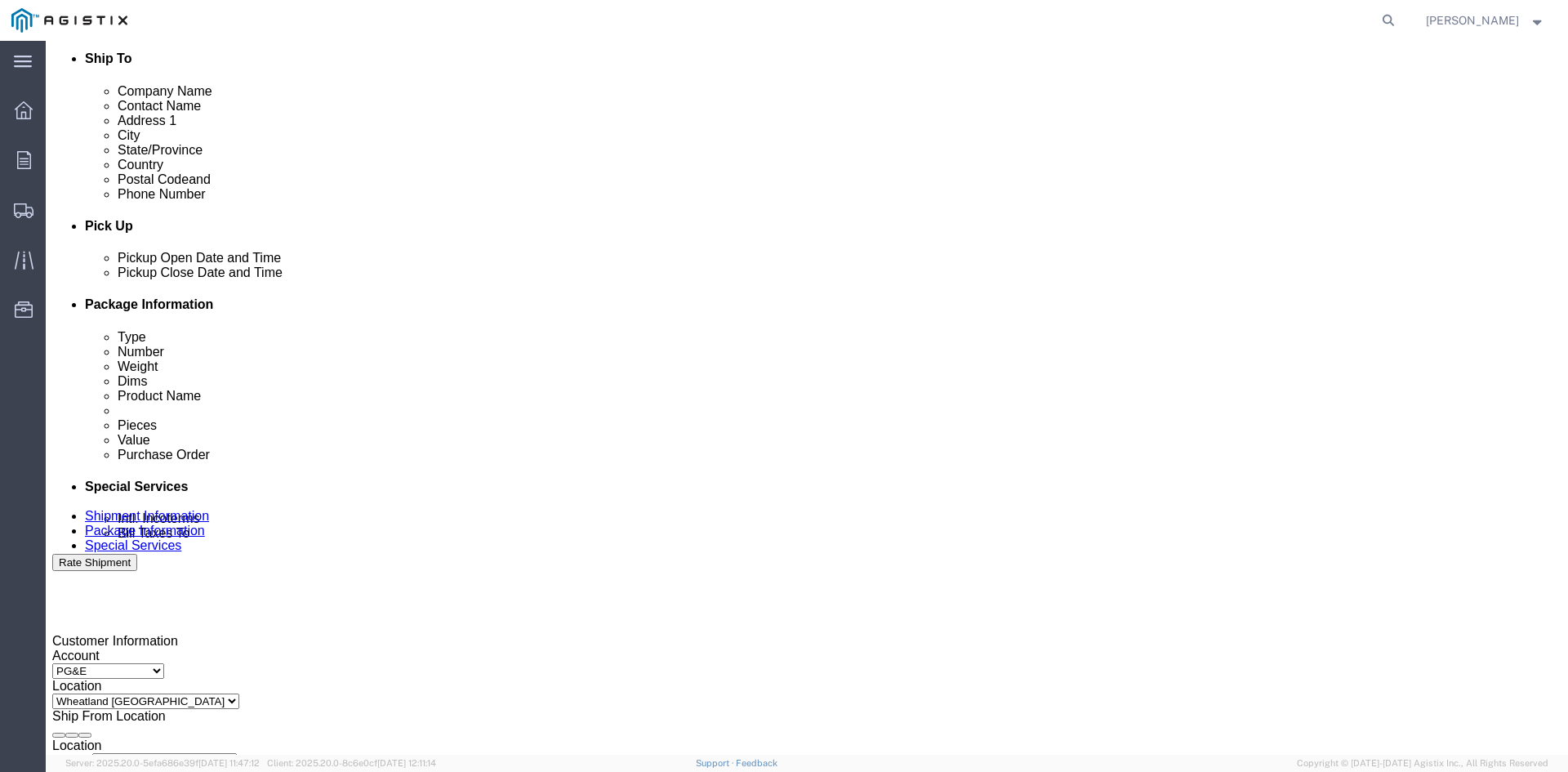
click div "[DATE] 2:42 PM"
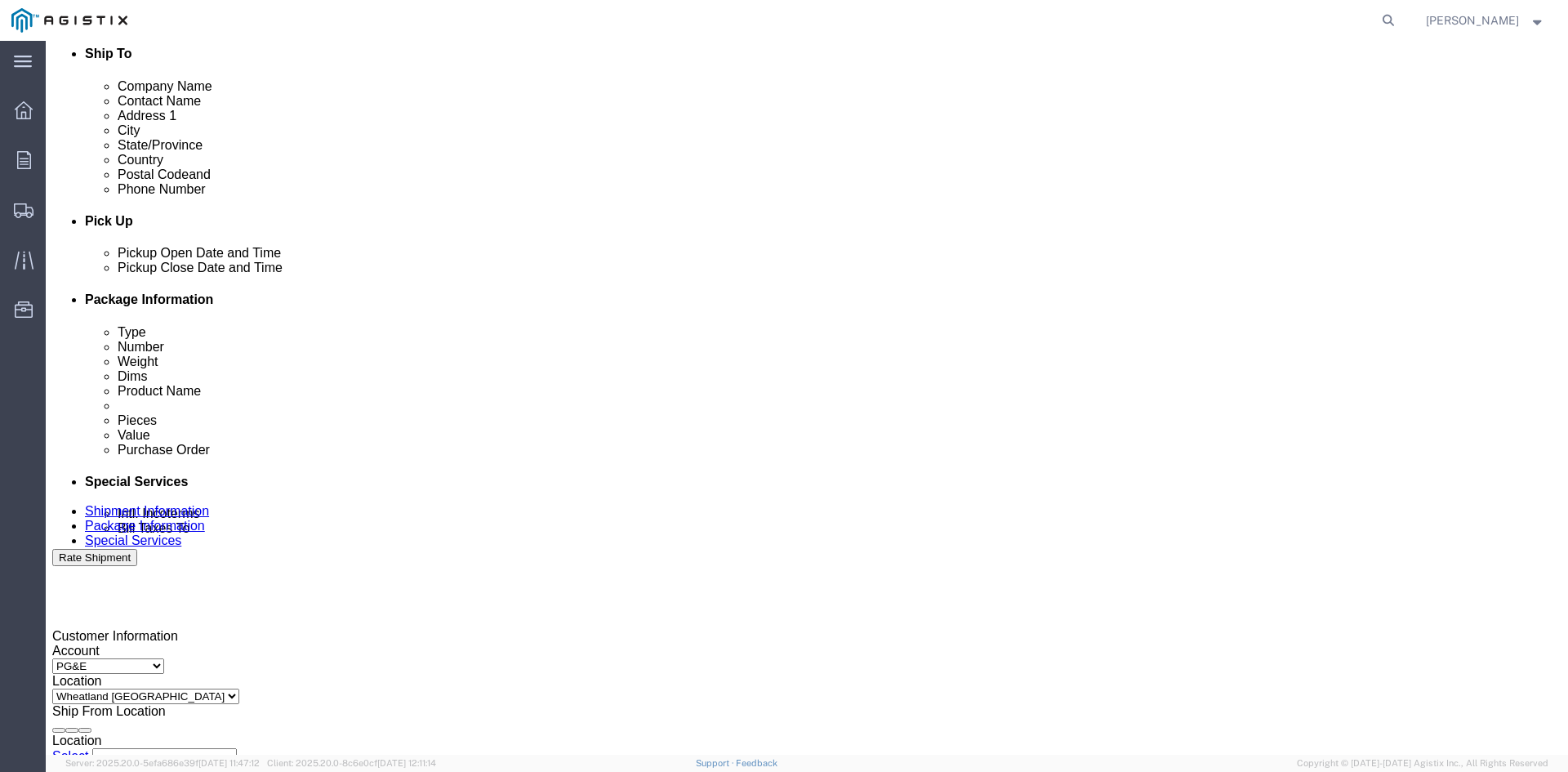
type input "12:42 PM"
click button "Apply"
click div
click button "Apply"
click div
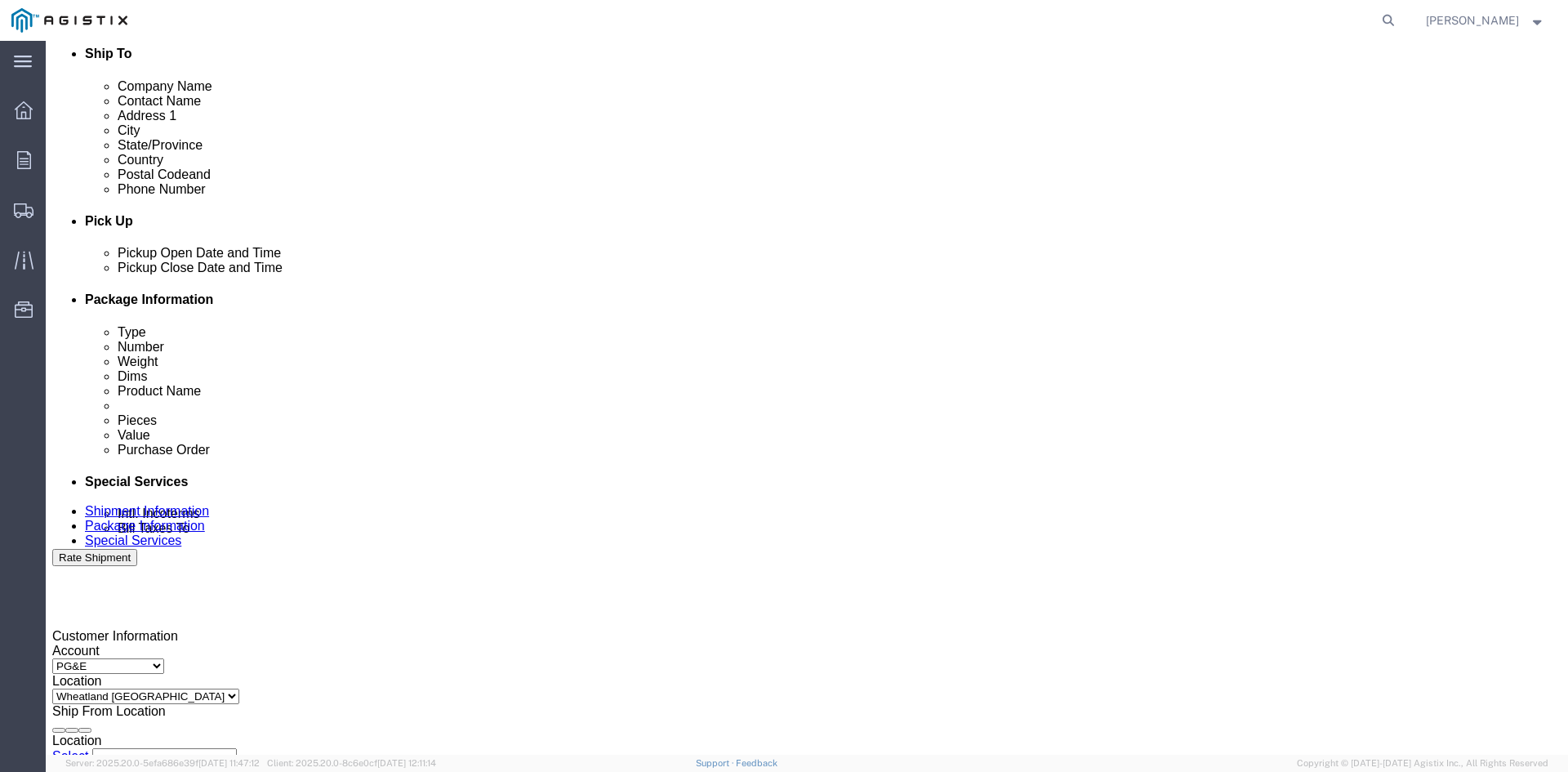
click button "Apply"
click input "3501322691"
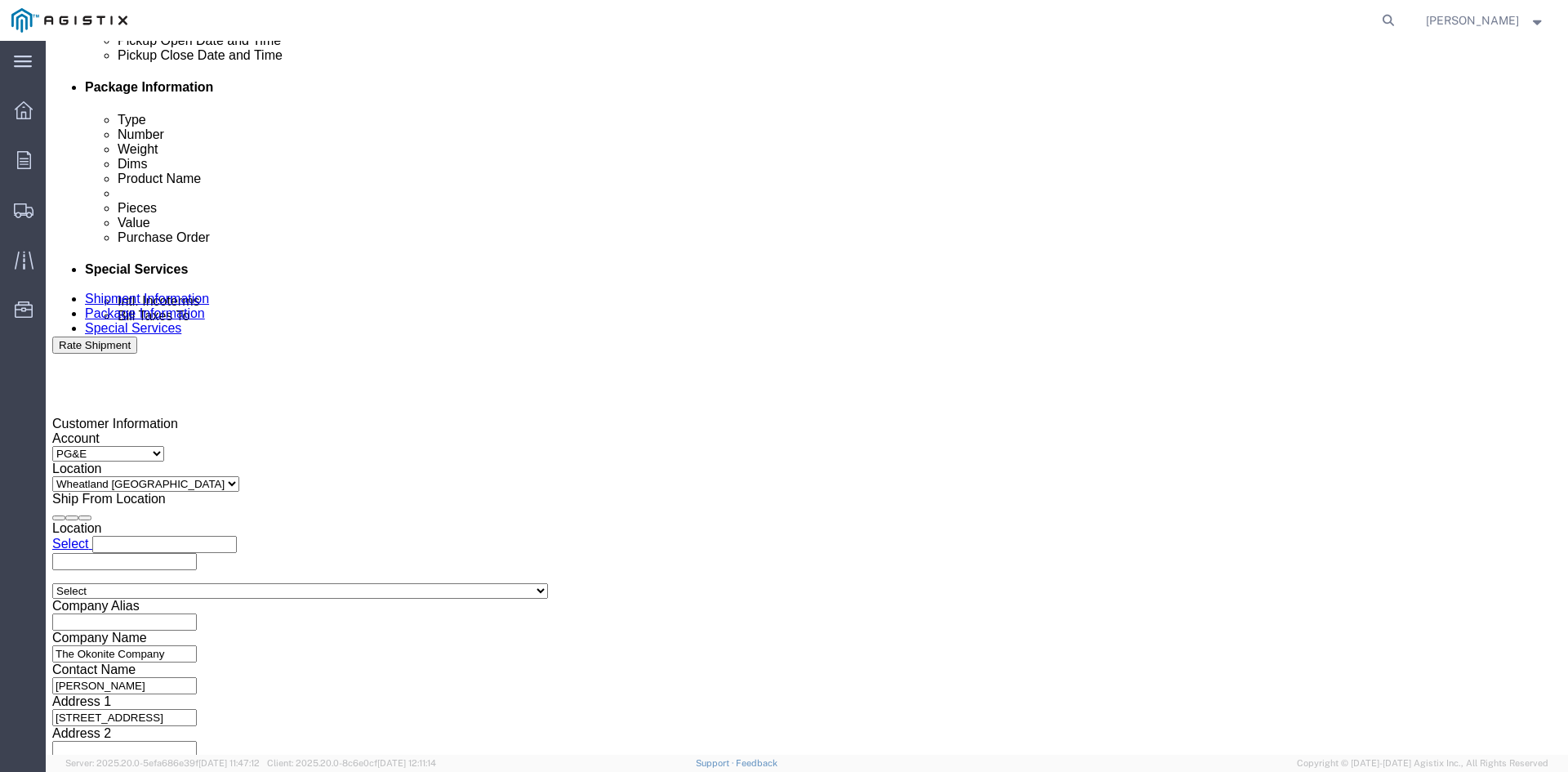
scroll to position [822, 0]
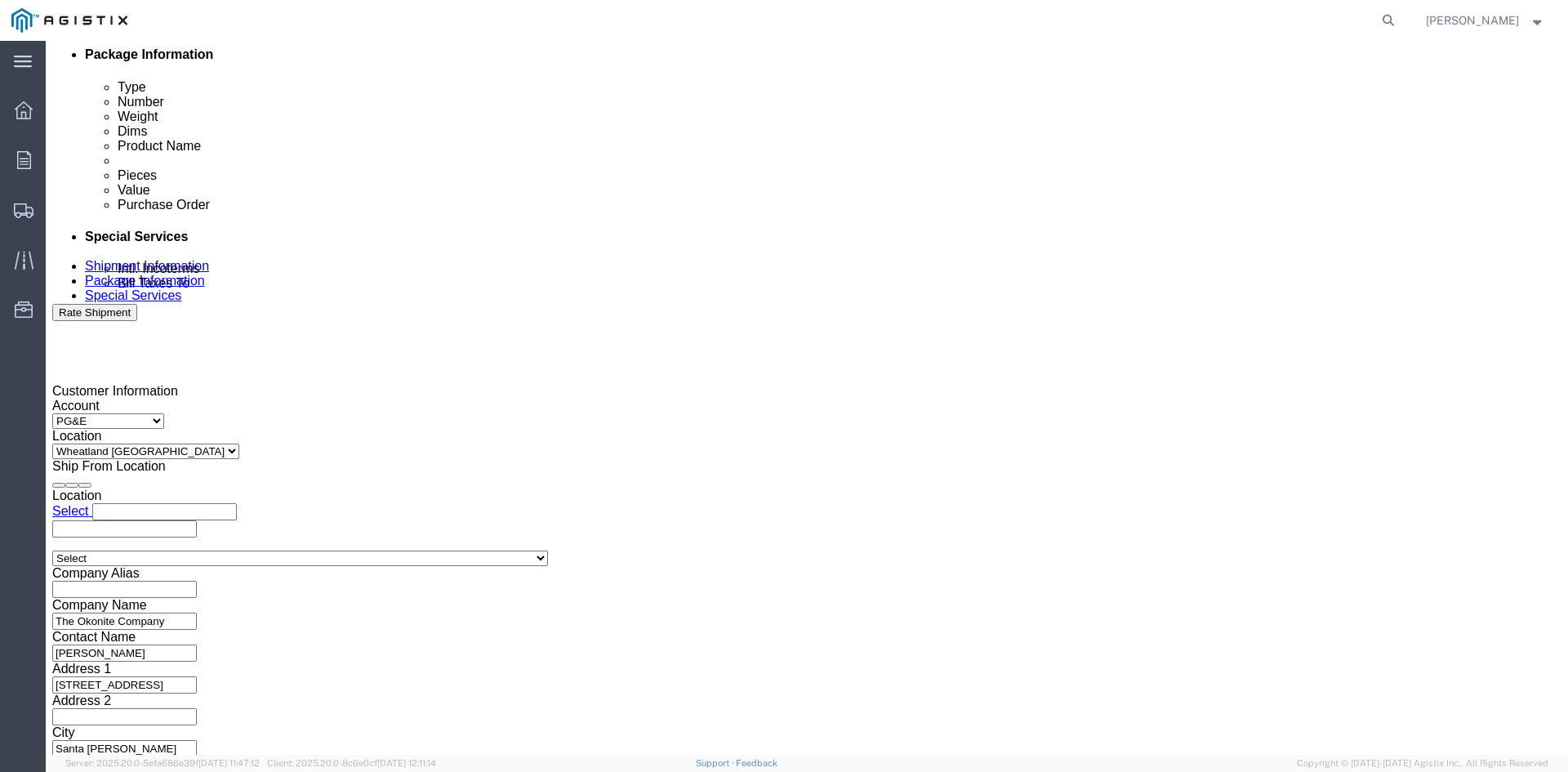
type input "3501418734"
click select "Select 1-Ton (PSS) 10 Wheel 10 Yard Dump Truck 20 Yard Dump Truck Bobtail Botto…"
click div "Please fix the following errors Customer Information Account Select PG&E The Ok…"
click button "Continue"
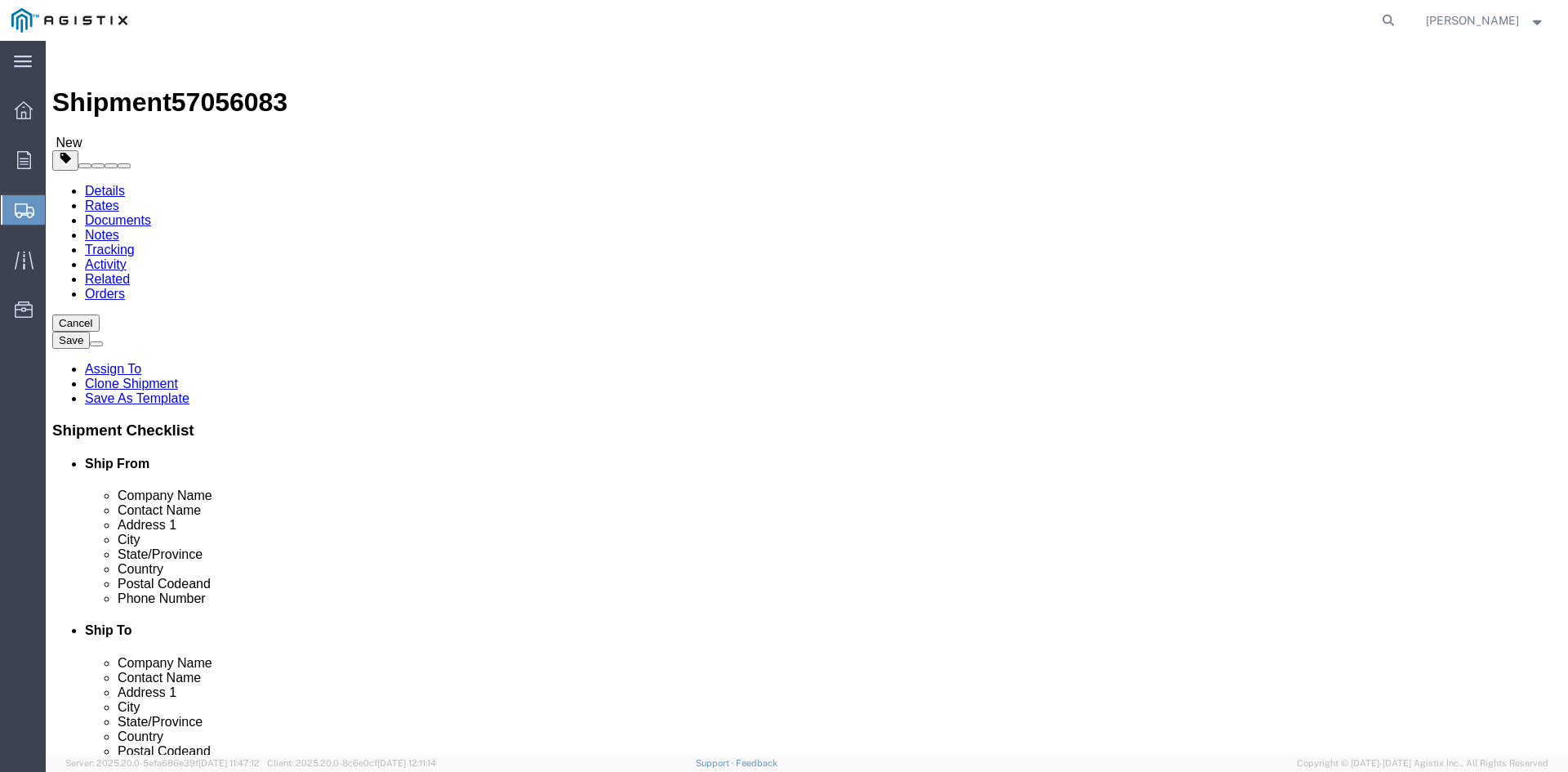
click input "41860.00"
type input "41720"
click dd "8.00 Each"
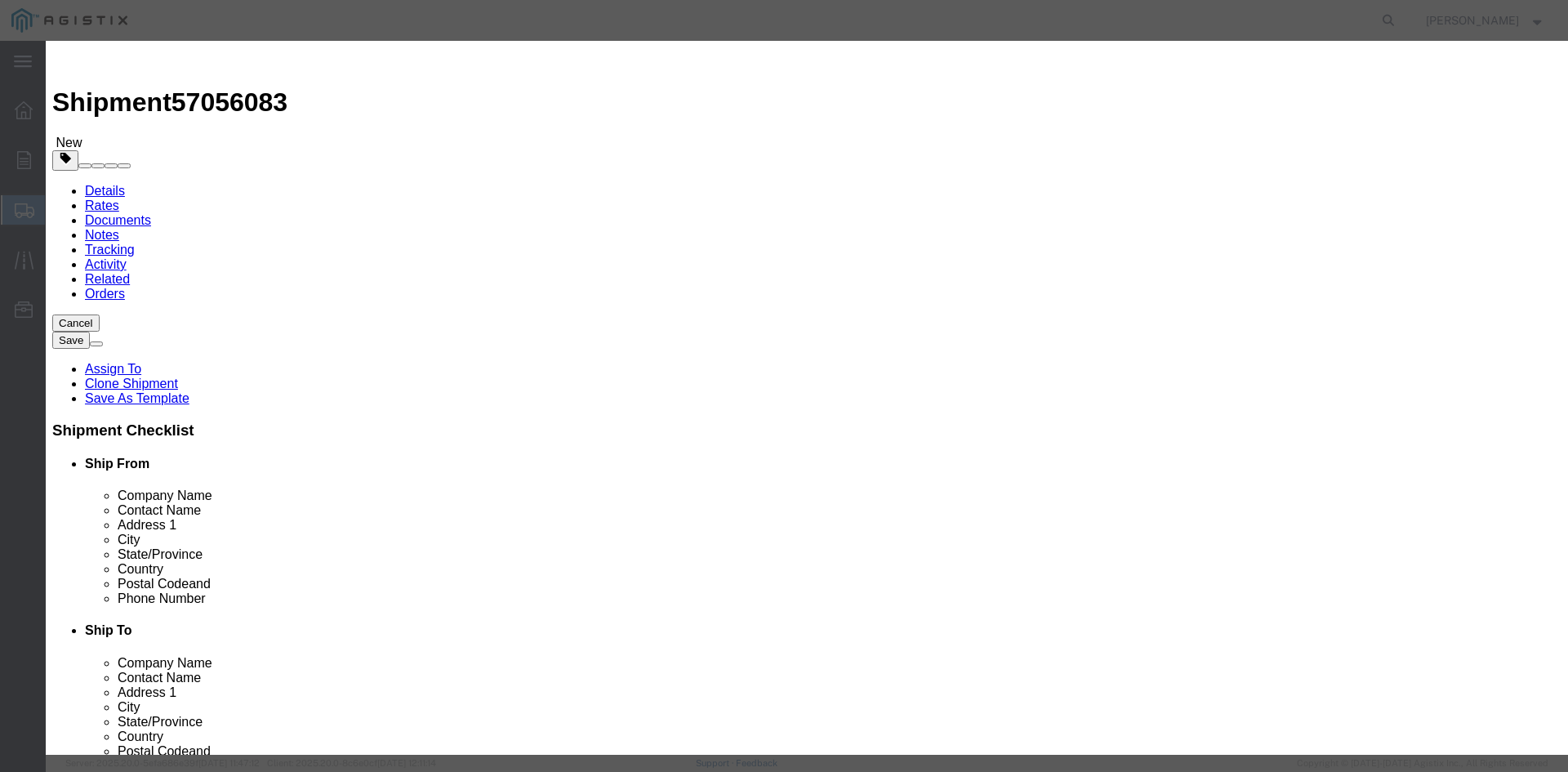
paste textarea "THIS LOAD REQUIRES 8 CHAINS AND 4 SETS OF COIL RACKS. ADVANCED PICKUP NOTIFICAT…"
type textarea "THIS LOAD REQUIRES 8 CHAINS AND 4 SETS OF COIL RACKS. ADVANCED PICKUP NOTIFICAT…"
click input "111933.00"
type input "1"
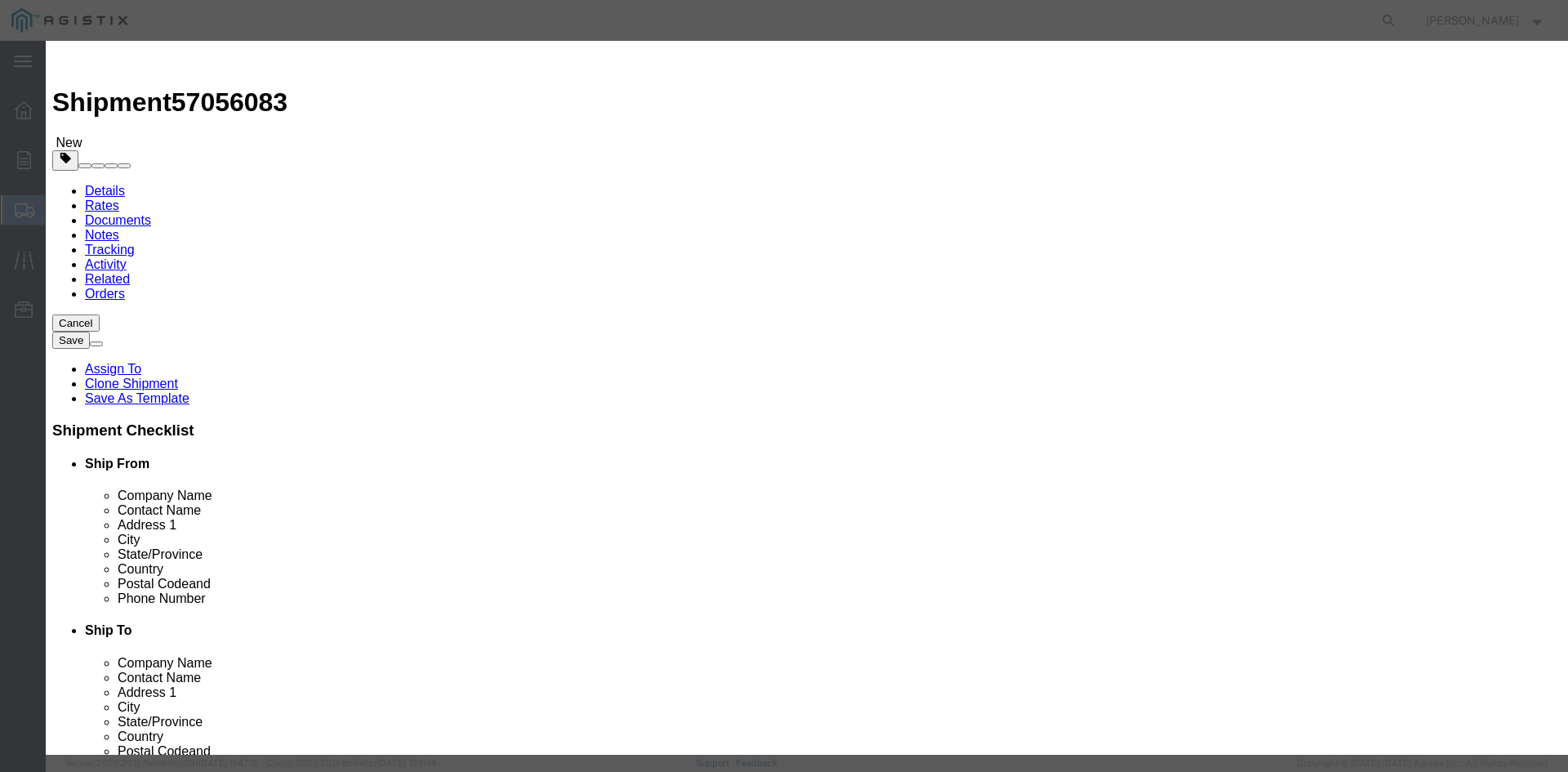
type input "148664"
click button "Save & Close"
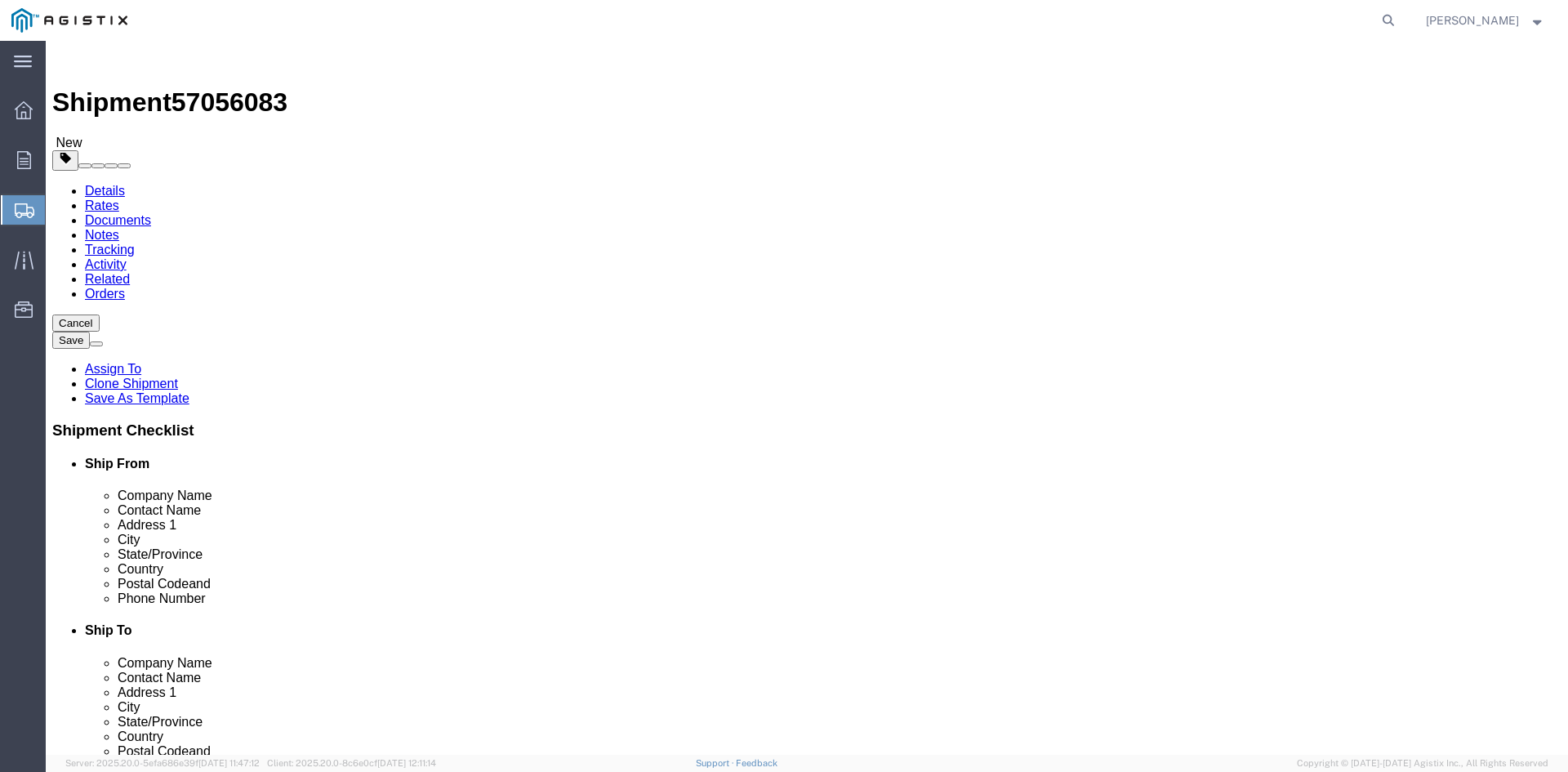
click button "Rate Shipment"
